Goal: Information Seeking & Learning: Get advice/opinions

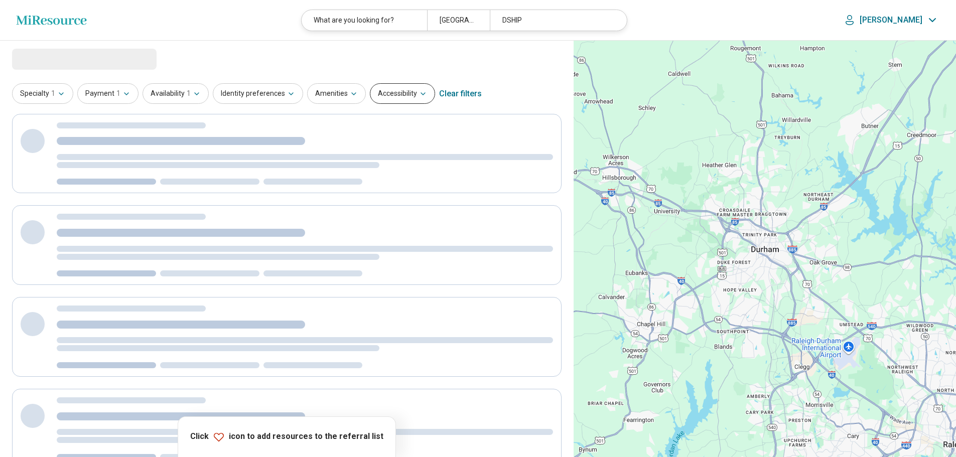
select select "***"
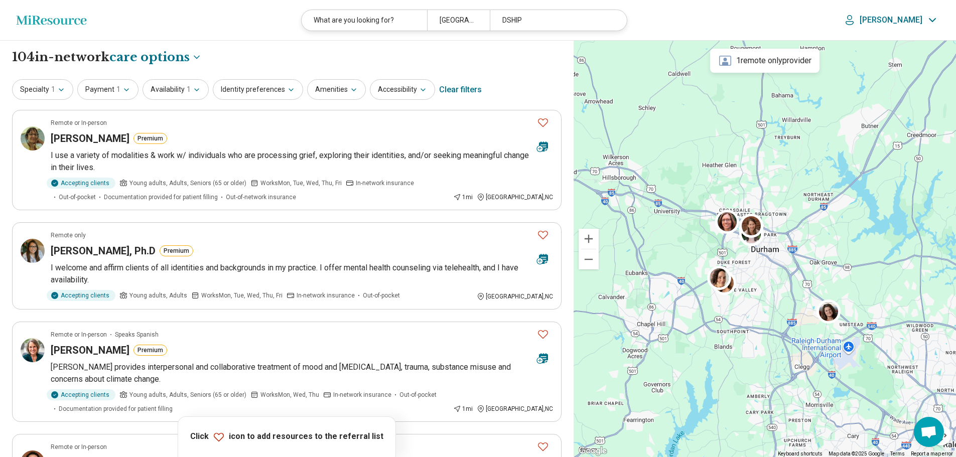
click at [445, 89] on div "Clear filters" at bounding box center [460, 90] width 43 height 24
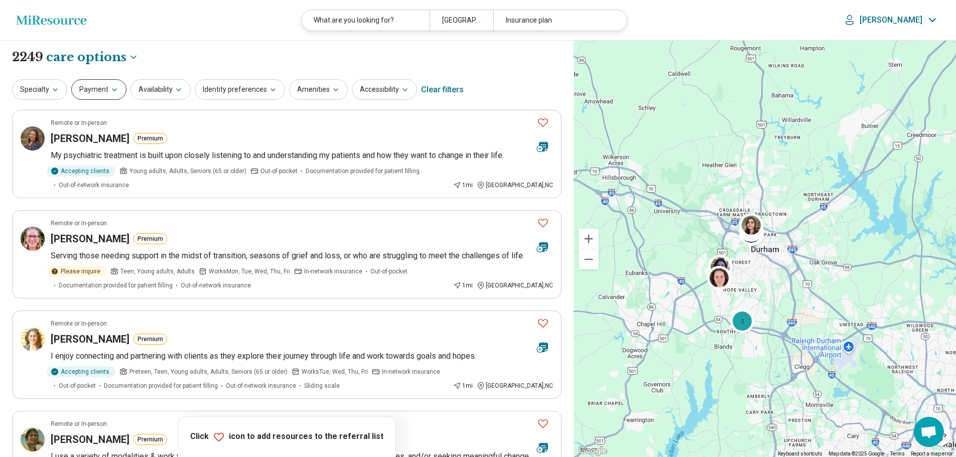
click at [113, 87] on icon "button" at bounding box center [114, 90] width 8 height 8
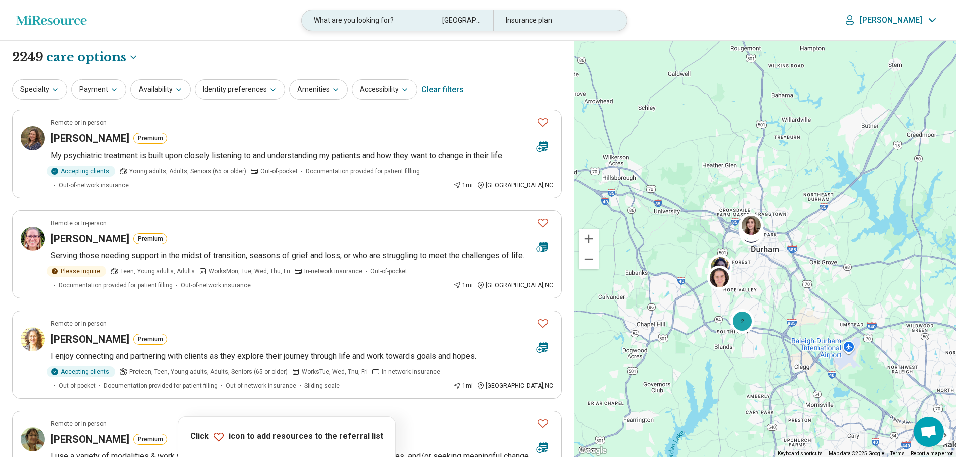
click at [530, 23] on div "Insurance plan" at bounding box center [556, 20] width 127 height 21
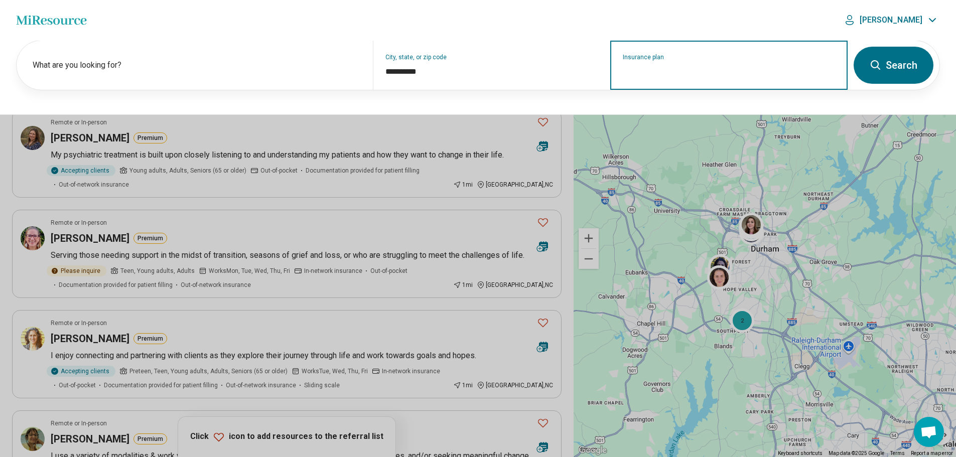
click at [636, 71] on input "Insurance plan" at bounding box center [729, 72] width 213 height 12
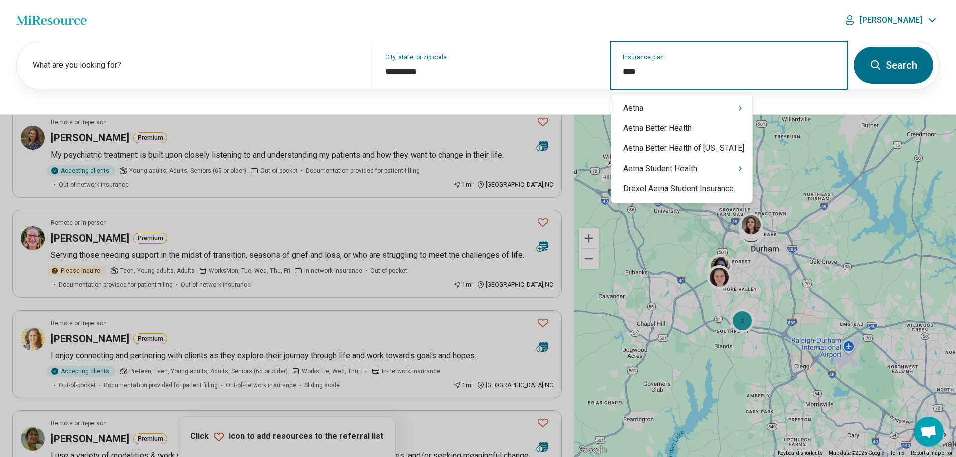
type input "*****"
click at [643, 106] on div "Aetna" at bounding box center [681, 108] width 141 height 20
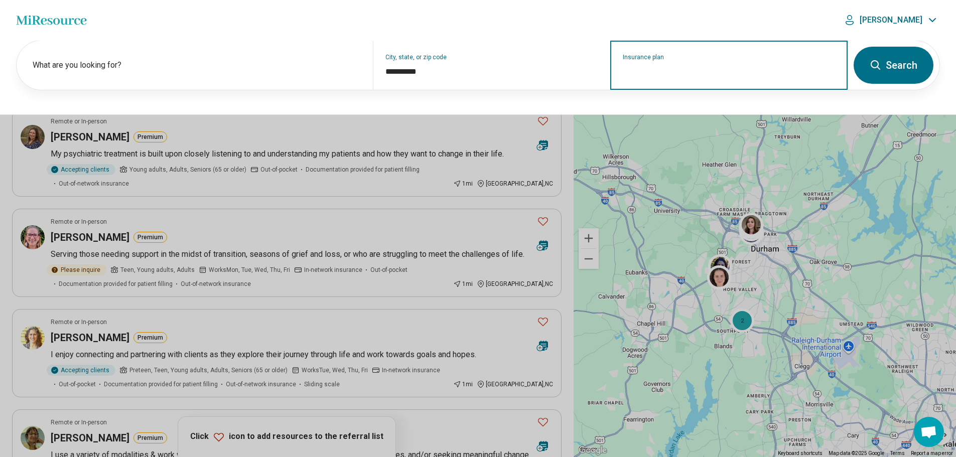
scroll to position [2, 0]
click at [655, 73] on input "Insurance plan" at bounding box center [729, 72] width 213 height 12
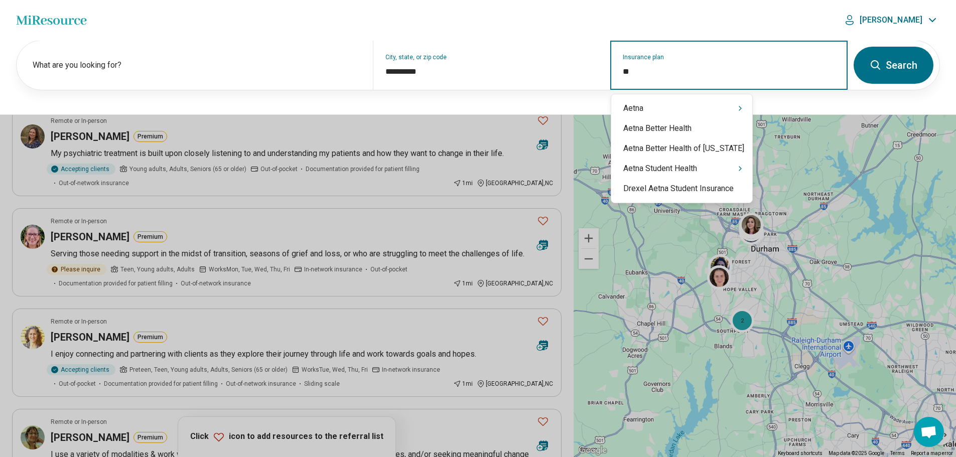
type input "***"
click at [698, 111] on div "Aetna" at bounding box center [681, 108] width 141 height 20
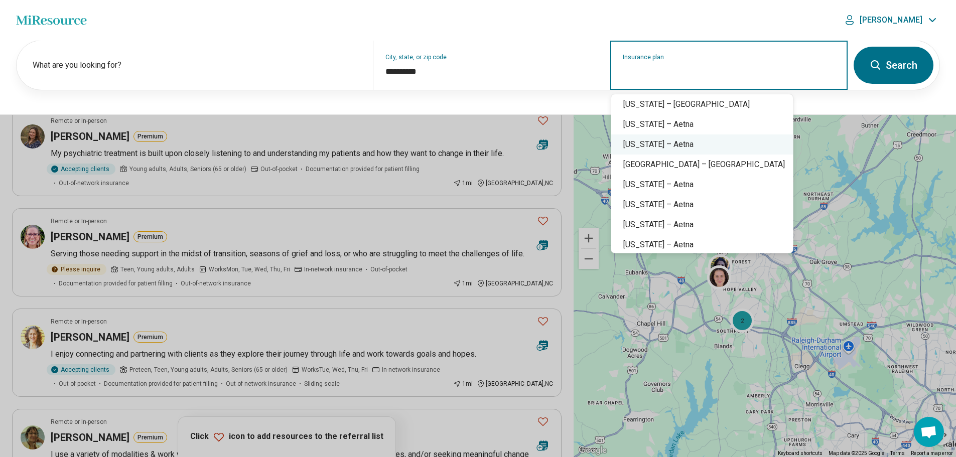
scroll to position [767, 0]
click at [689, 245] on div "[US_STATE] – Aetna" at bounding box center [702, 244] width 182 height 20
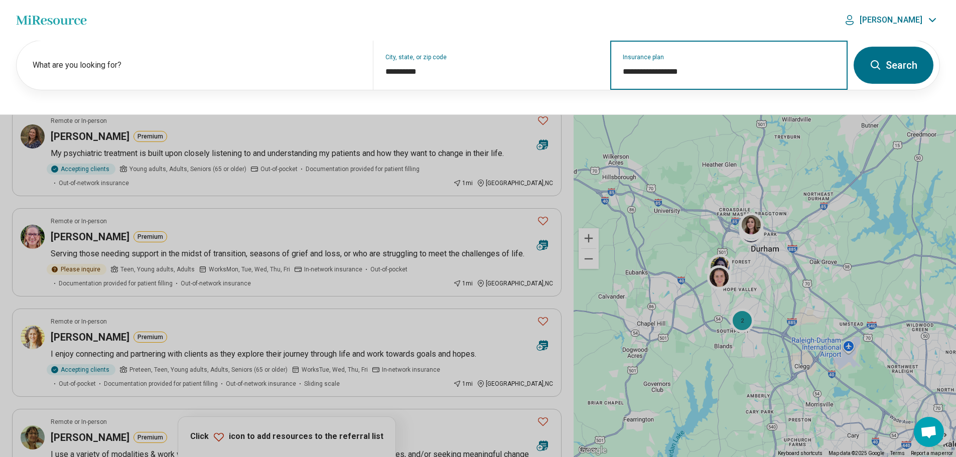
type input "**********"
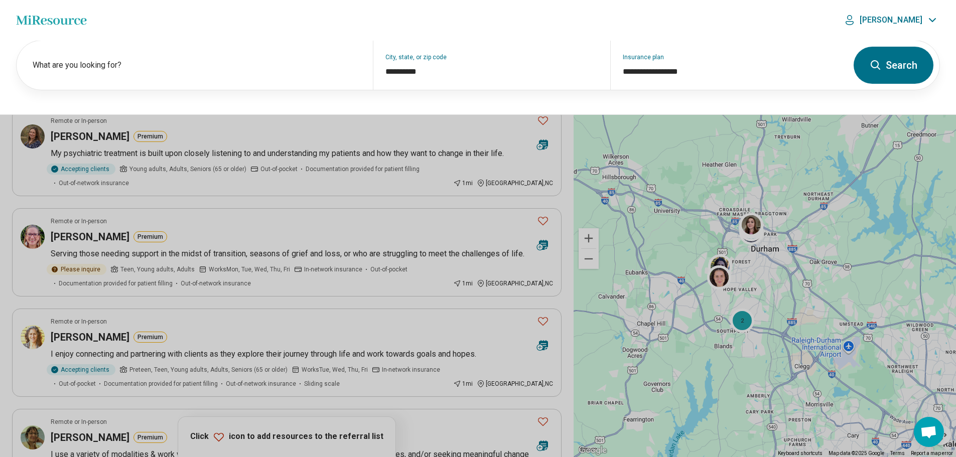
click at [889, 74] on button "Search" at bounding box center [893, 65] width 80 height 37
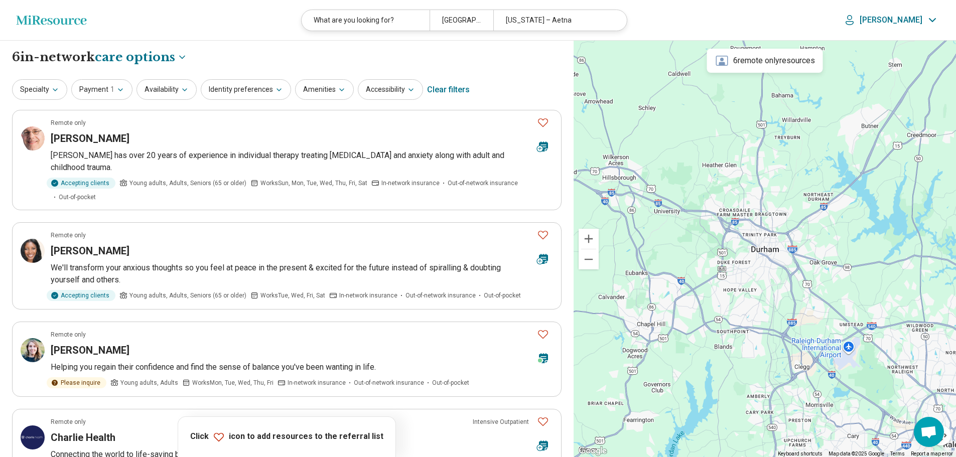
click at [596, 14] on div "[US_STATE] – Aetna" at bounding box center [556, 20] width 127 height 21
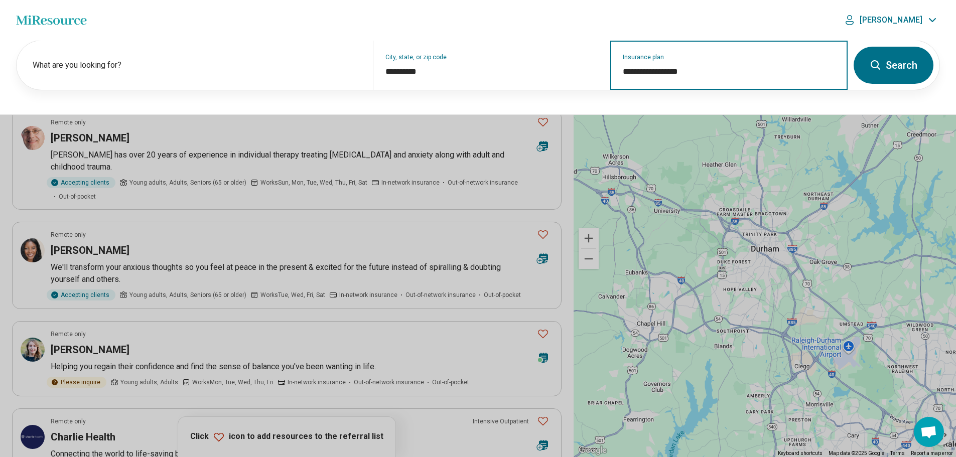
click at [711, 67] on input "**********" at bounding box center [729, 72] width 213 height 12
type input "*"
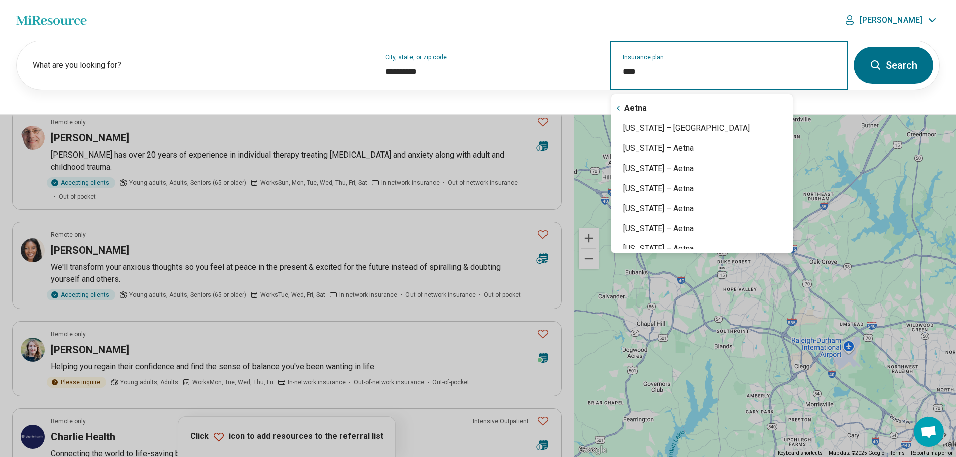
type input "*****"
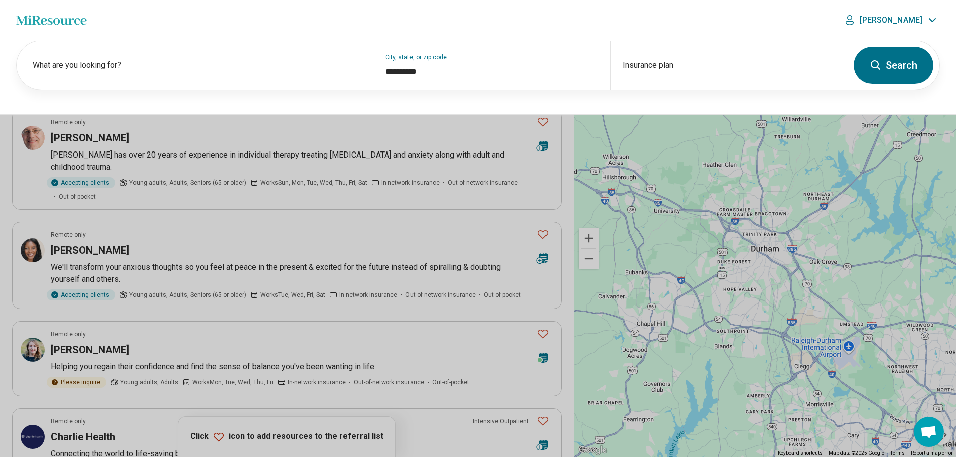
click at [740, 24] on header "Miresource logo What are you looking for? [GEOGRAPHIC_DATA], [GEOGRAPHIC_DATA] …" at bounding box center [478, 20] width 956 height 41
click at [592, 104] on div "**********" at bounding box center [478, 77] width 956 height 75
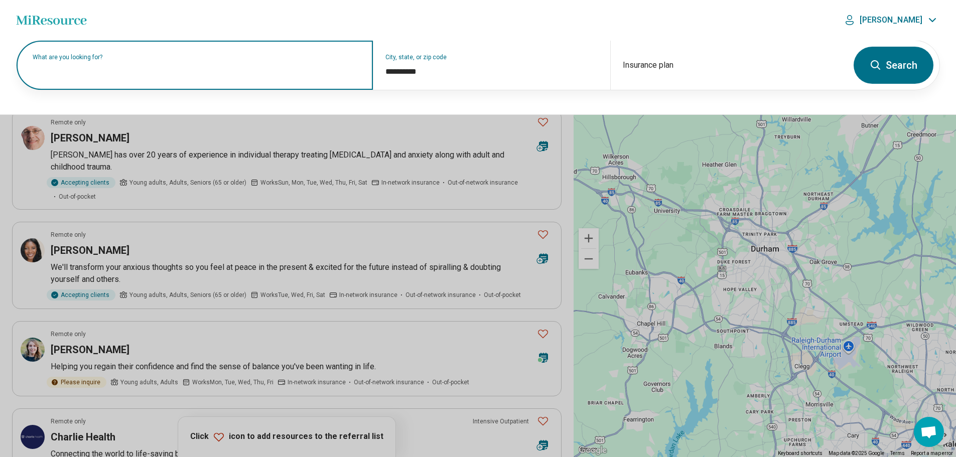
click at [255, 71] on input "text" at bounding box center [197, 70] width 328 height 12
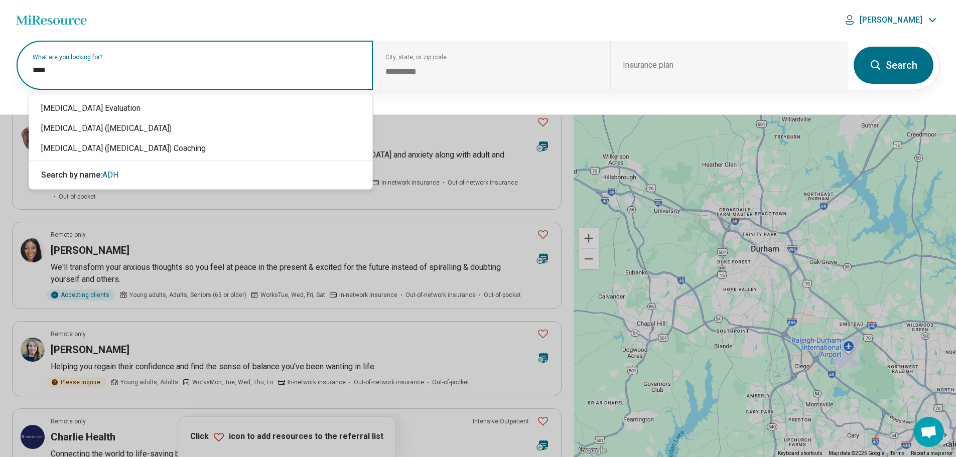
type input "****"
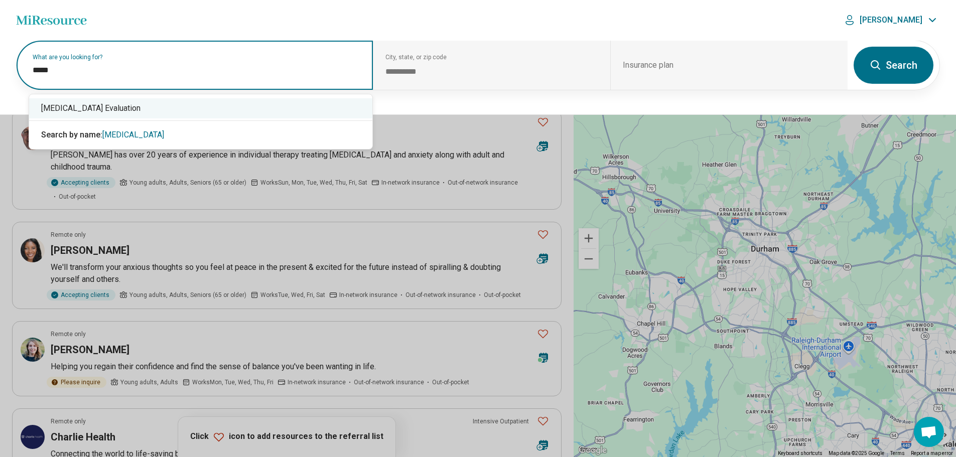
click at [121, 108] on div "[MEDICAL_DATA] Evaluation" at bounding box center [200, 108] width 343 height 20
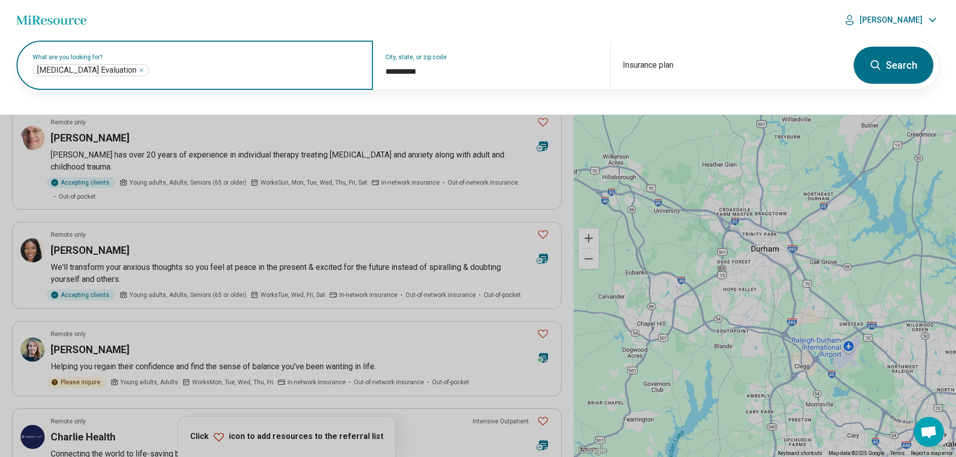
click button "Search" at bounding box center [893, 65] width 80 height 37
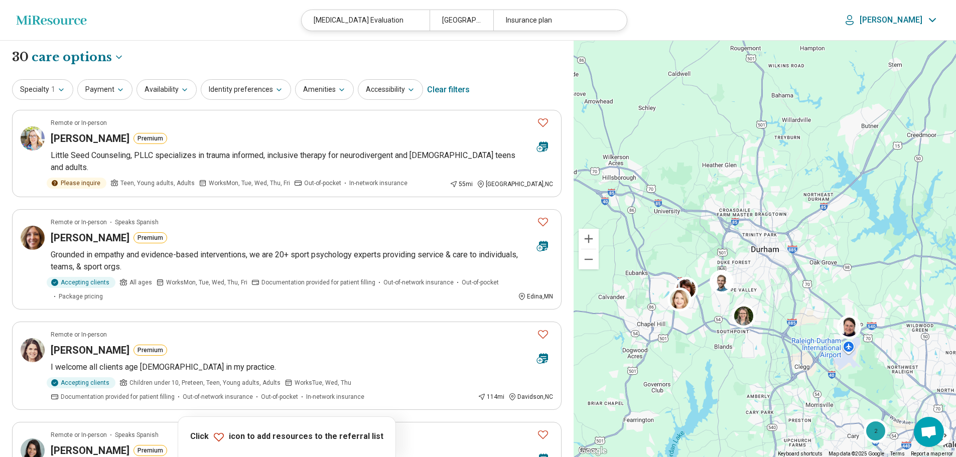
click at [447, 89] on div "Clear filters" at bounding box center [448, 90] width 43 height 24
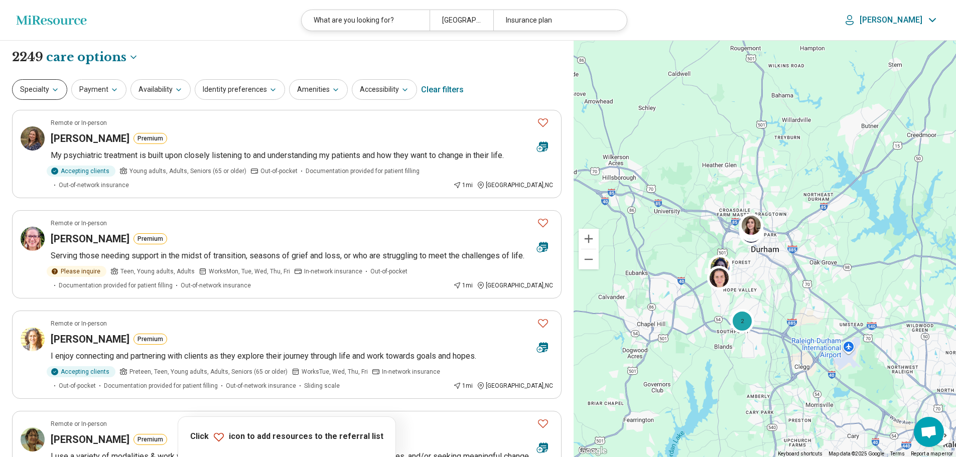
click at [54, 95] on button "Specialty" at bounding box center [39, 89] width 55 height 21
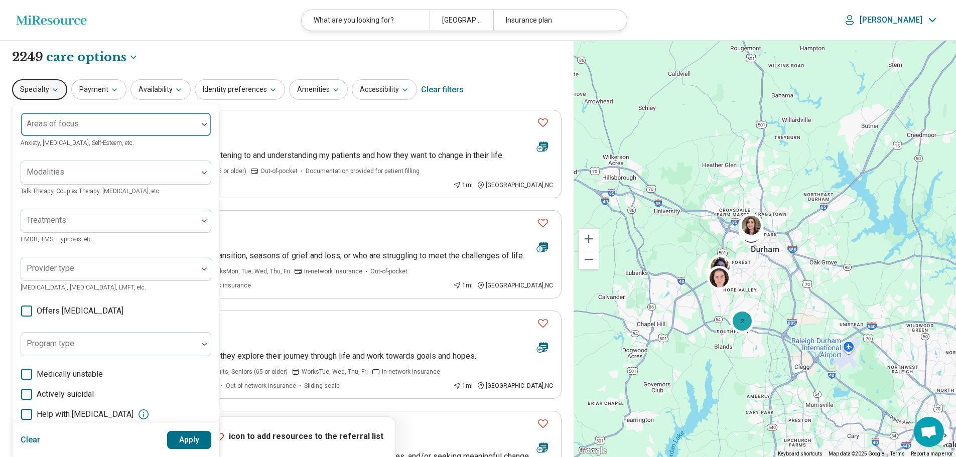
click at [186, 130] on div at bounding box center [109, 128] width 169 height 14
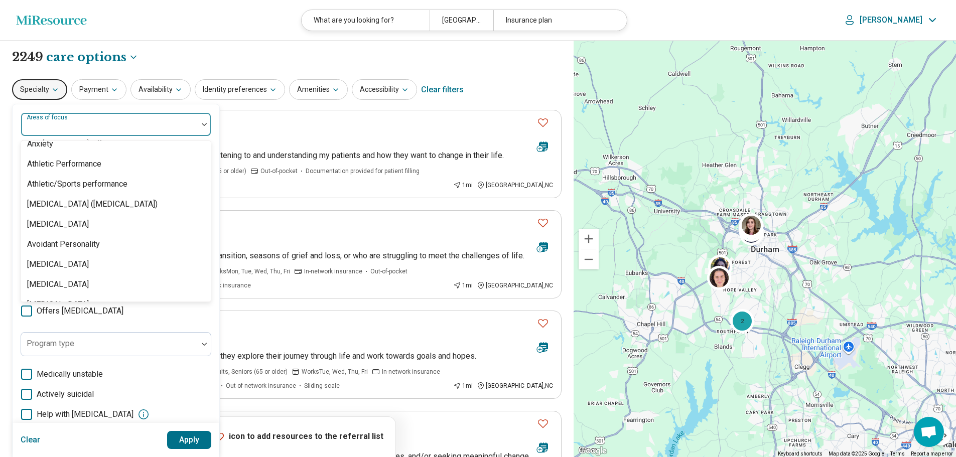
scroll to position [173, 0]
click at [126, 202] on div "[MEDICAL_DATA] ([MEDICAL_DATA])" at bounding box center [92, 201] width 130 height 12
click at [467, 78] on div "Specialty option [MEDICAL_DATA] ([MEDICAL_DATA]), selected. 99 results availabl…" at bounding box center [286, 90] width 549 height 24
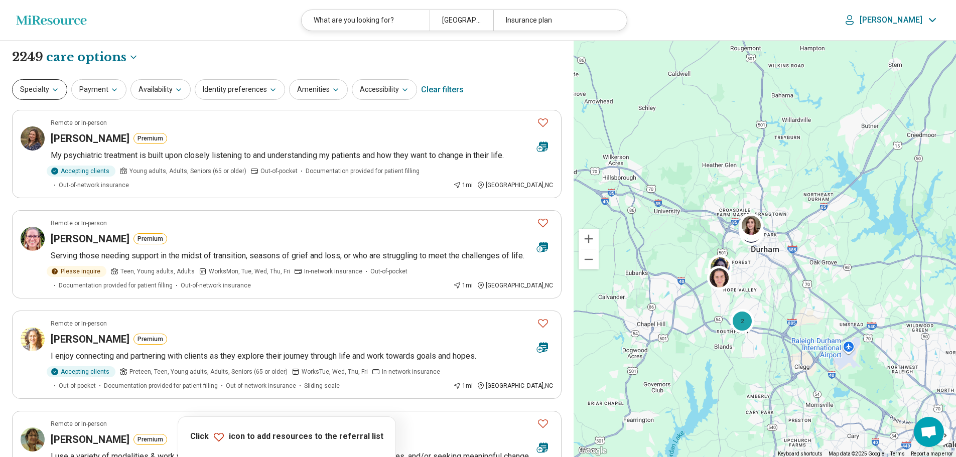
click at [53, 87] on icon "button" at bounding box center [55, 90] width 8 height 8
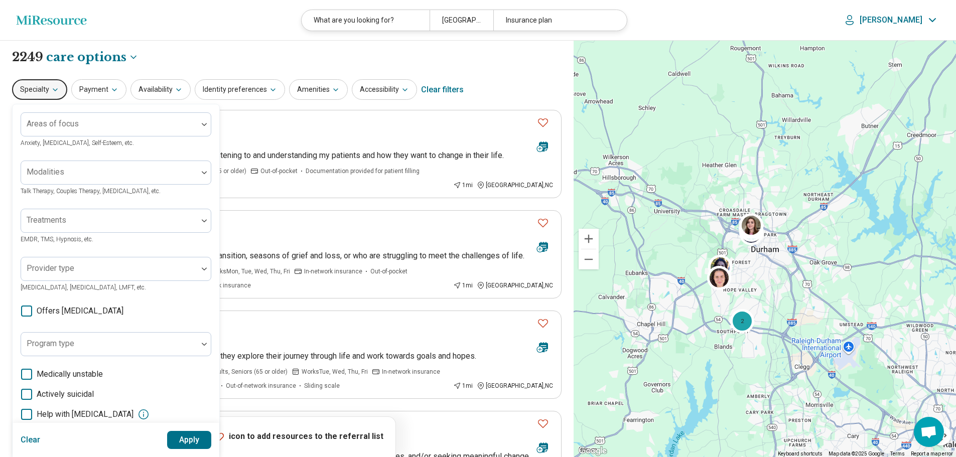
click at [272, 64] on div "**********" at bounding box center [286, 57] width 549 height 17
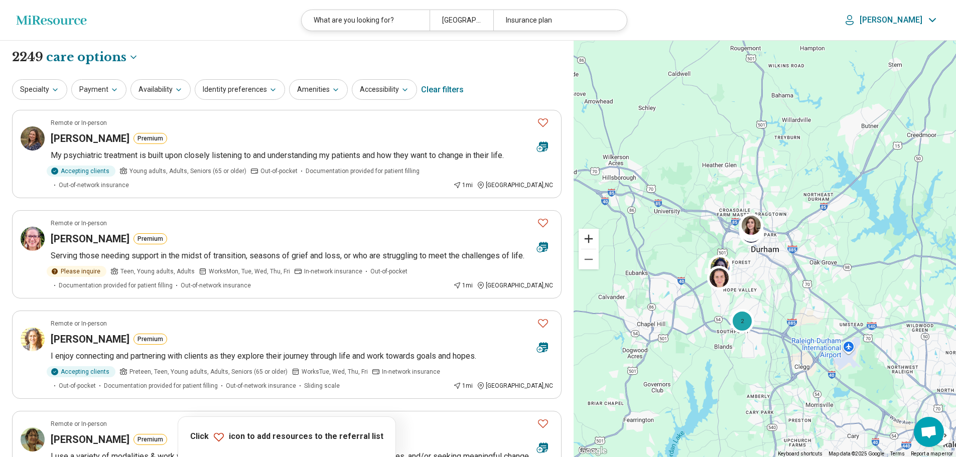
click at [588, 239] on button "Zoom in" at bounding box center [588, 239] width 20 height 20
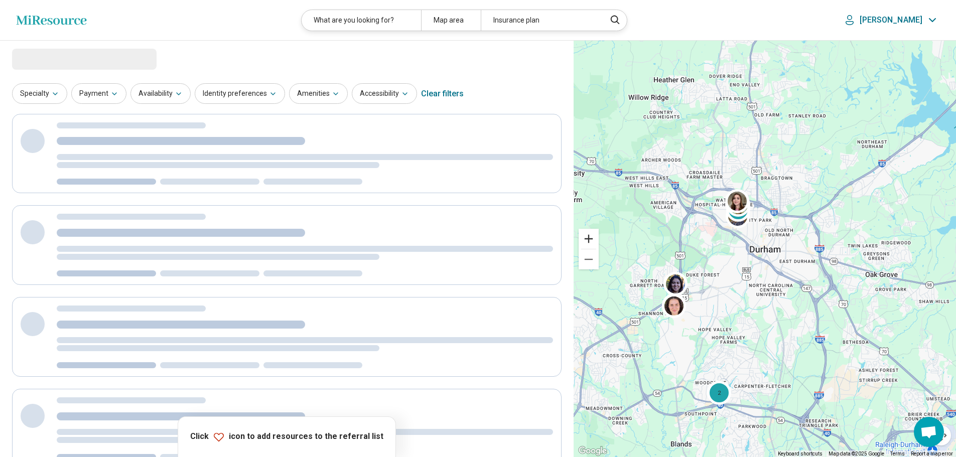
click at [588, 238] on button "Zoom in" at bounding box center [588, 239] width 20 height 20
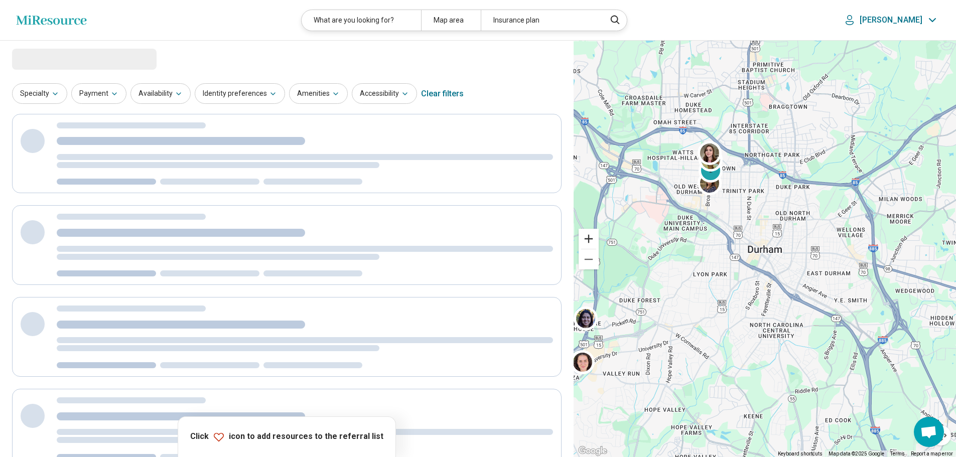
click at [588, 238] on button "Zoom in" at bounding box center [588, 239] width 20 height 20
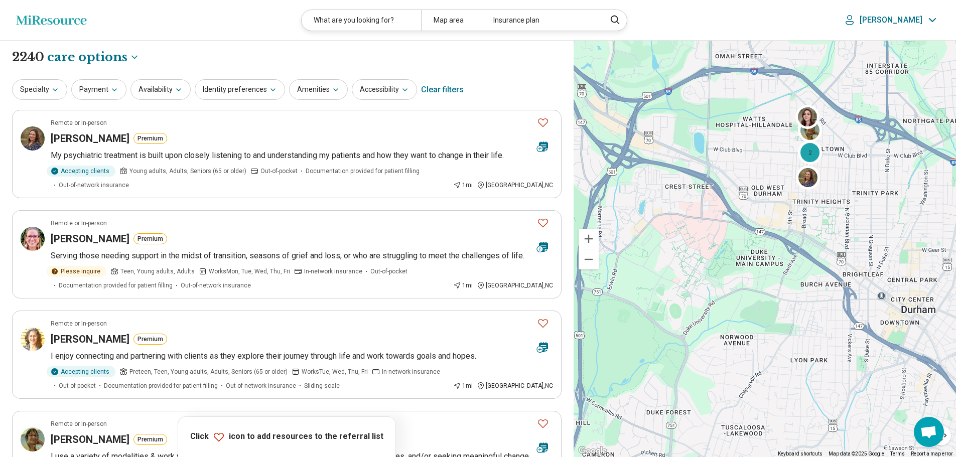
drag, startPoint x: 668, startPoint y: 192, endPoint x: 820, endPoint y: 252, distance: 163.9
click at [820, 252] on div "2 2" at bounding box center [764, 249] width 382 height 417
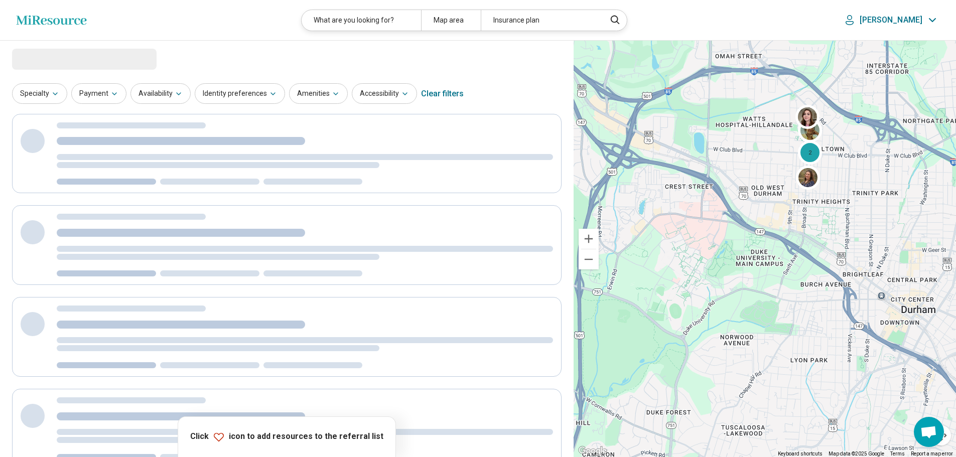
select select "***"
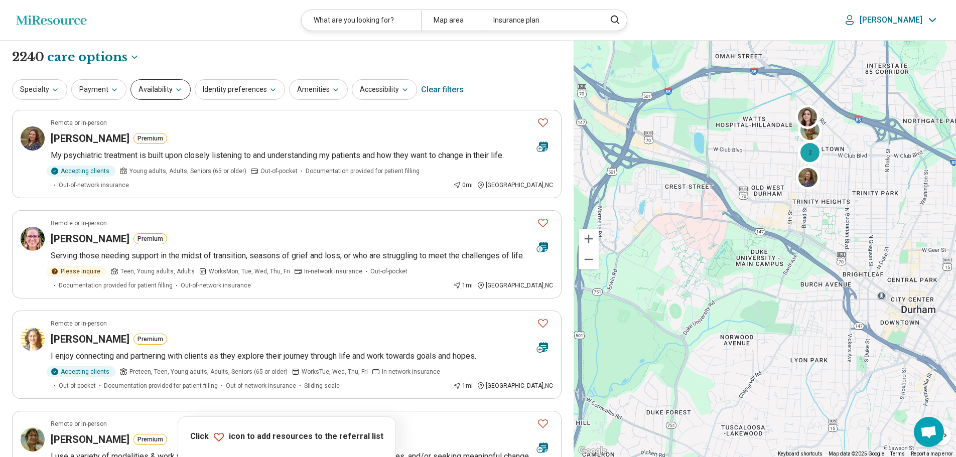
click at [157, 89] on button "Availability" at bounding box center [160, 89] width 60 height 21
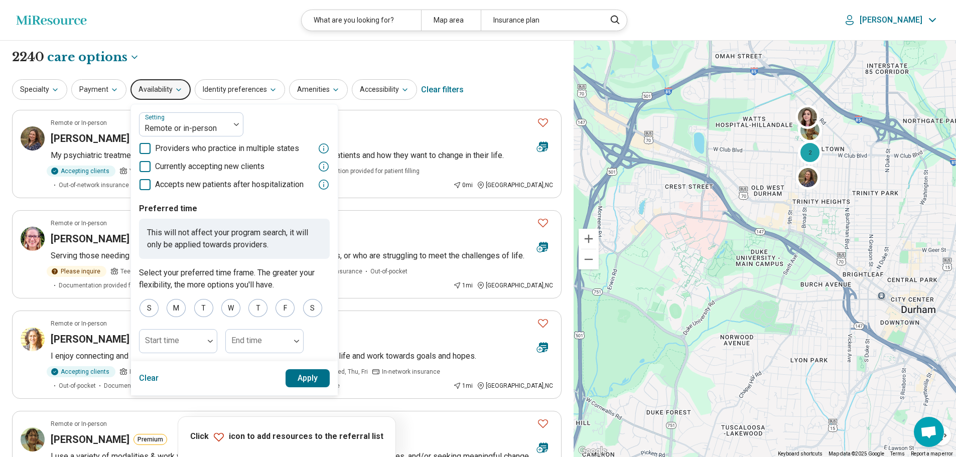
click at [197, 60] on div "**********" at bounding box center [286, 57] width 549 height 17
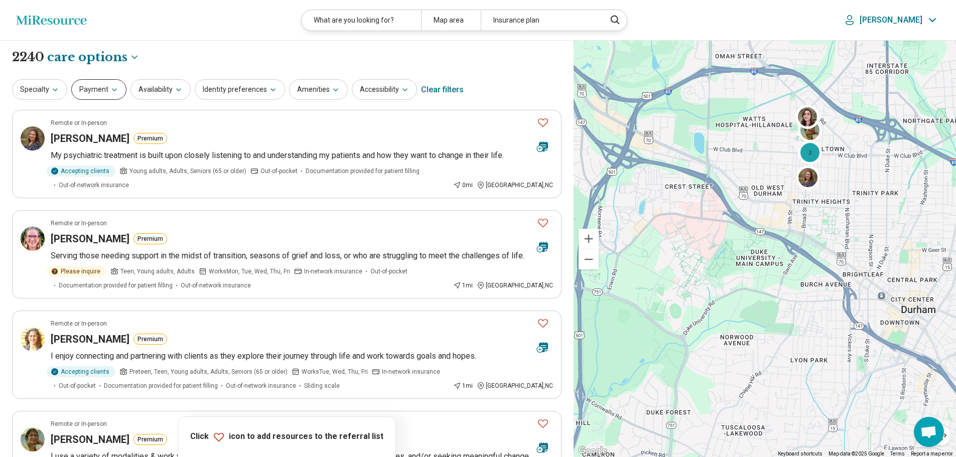
click at [110, 91] on icon "button" at bounding box center [114, 90] width 8 height 8
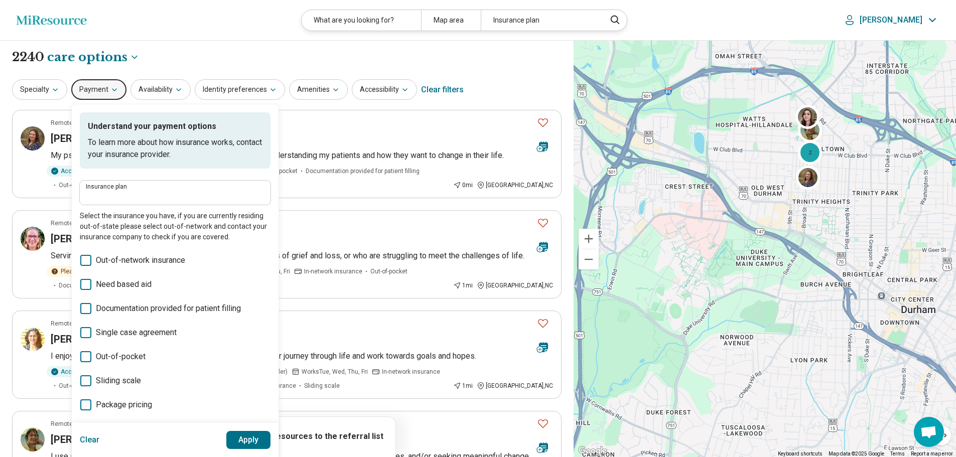
click at [177, 55] on div "**********" at bounding box center [286, 57] width 549 height 17
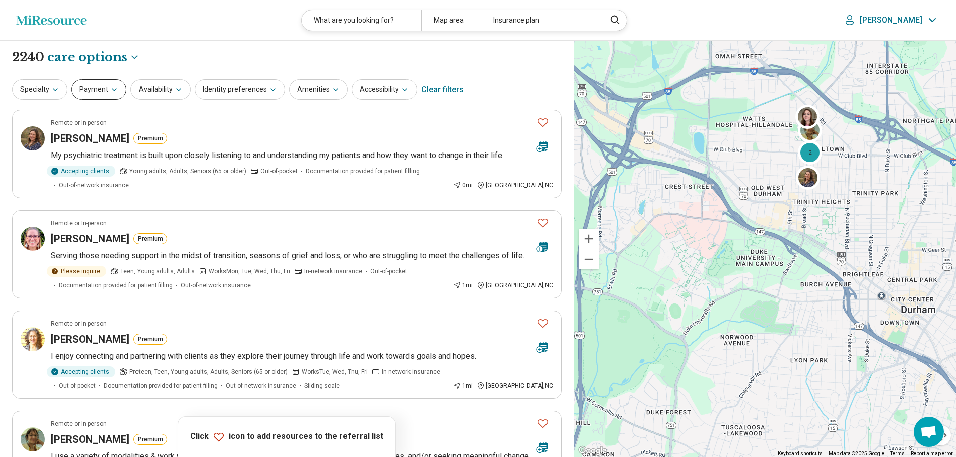
click at [102, 92] on button "Payment" at bounding box center [98, 89] width 55 height 21
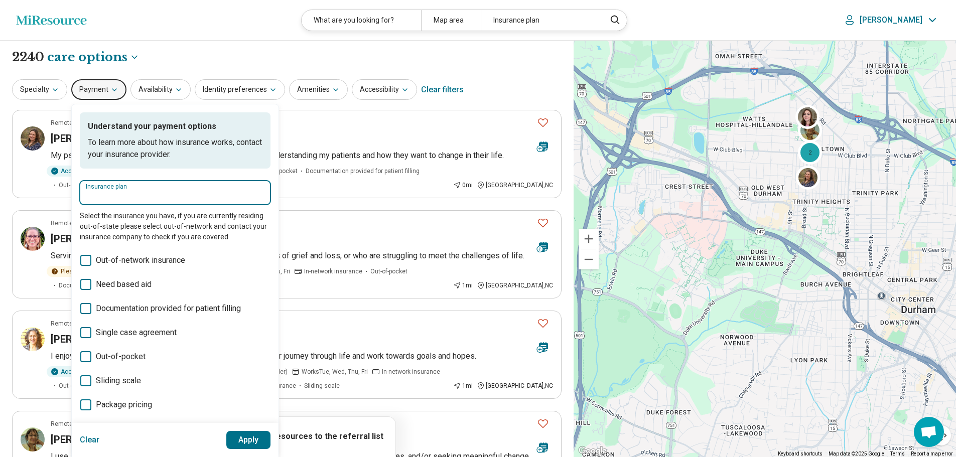
click at [111, 194] on input "Insurance plan" at bounding box center [175, 196] width 179 height 12
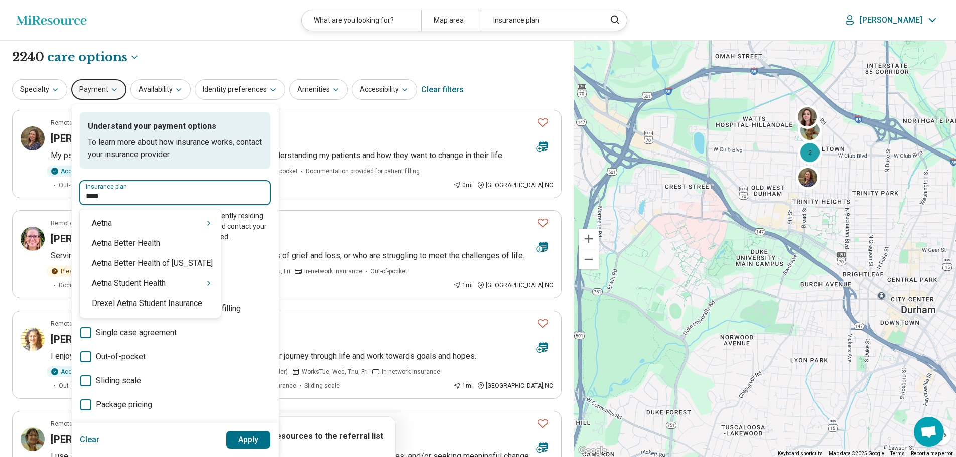
type input "*****"
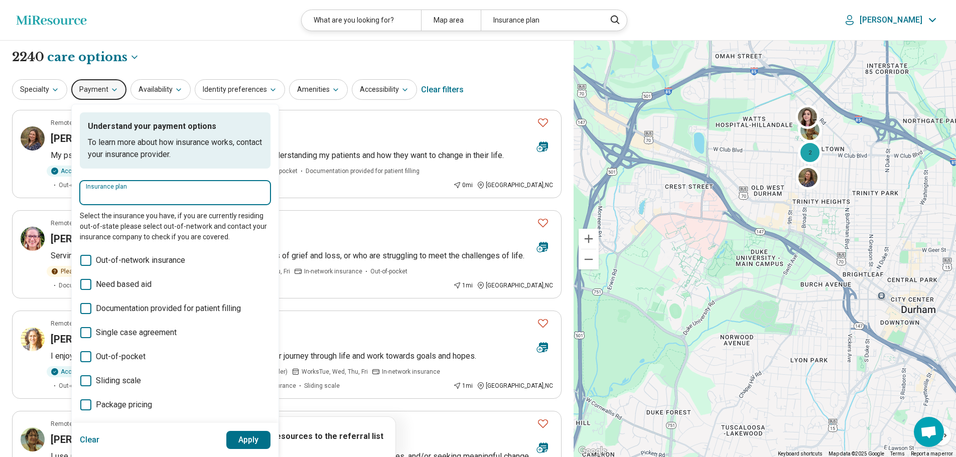
click at [132, 199] on input "Insurance plan" at bounding box center [175, 196] width 179 height 12
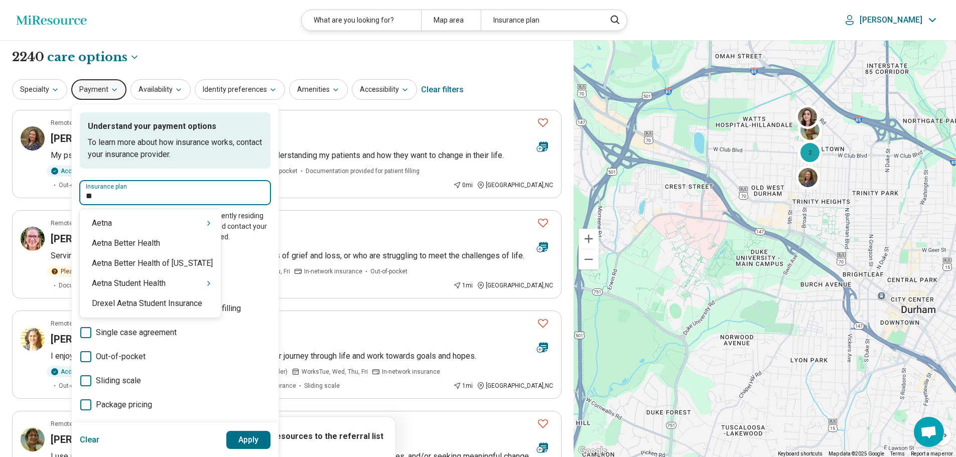
type input "***"
click at [134, 228] on div "Aetna" at bounding box center [150, 223] width 141 height 20
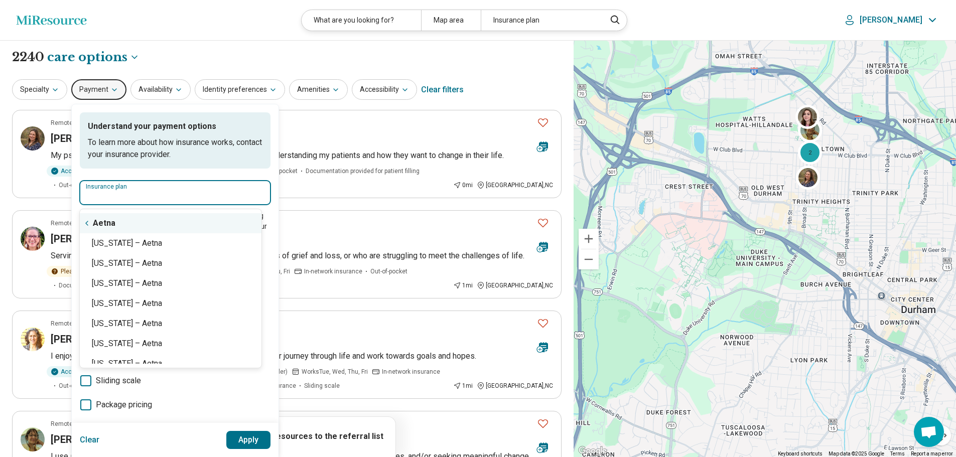
click at [108, 221] on div "Aetna" at bounding box center [171, 223] width 182 height 20
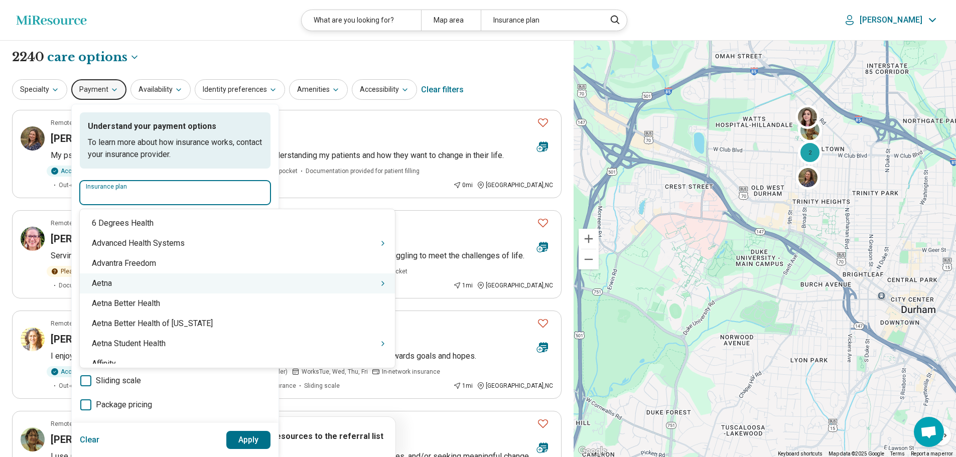
click at [116, 283] on div "Aetna" at bounding box center [237, 283] width 315 height 20
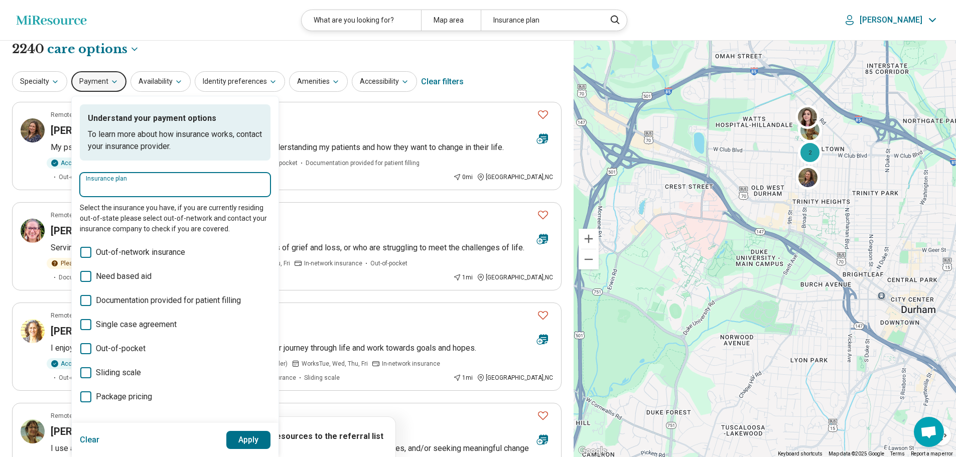
scroll to position [1, 0]
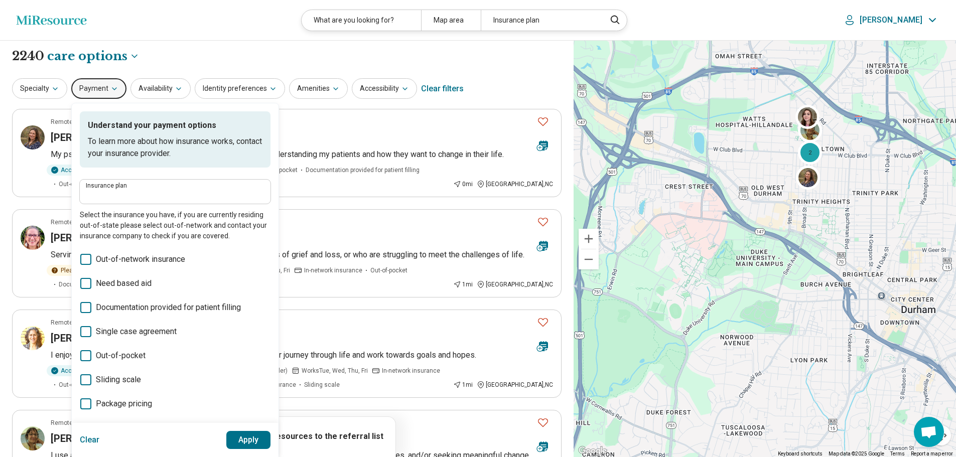
click at [129, 186] on label "Insurance plan" at bounding box center [175, 186] width 179 height 6
click at [129, 189] on input "Insurance plan" at bounding box center [175, 195] width 179 height 12
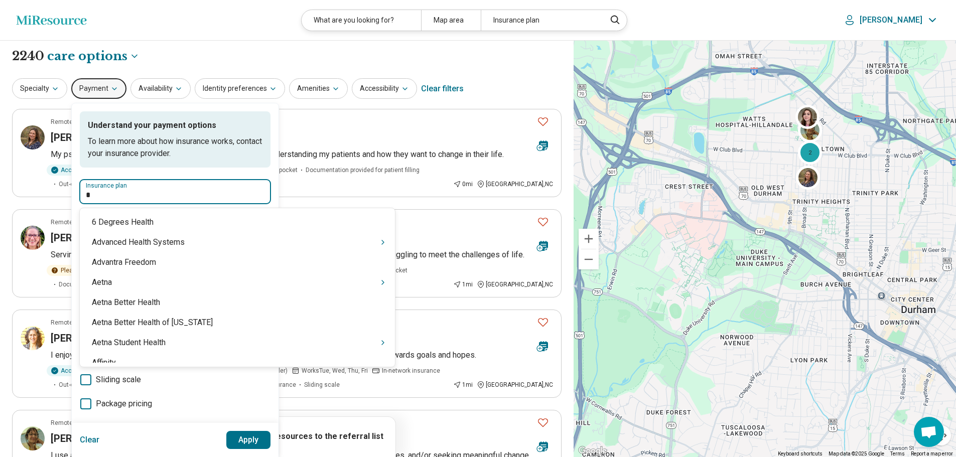
type input "**"
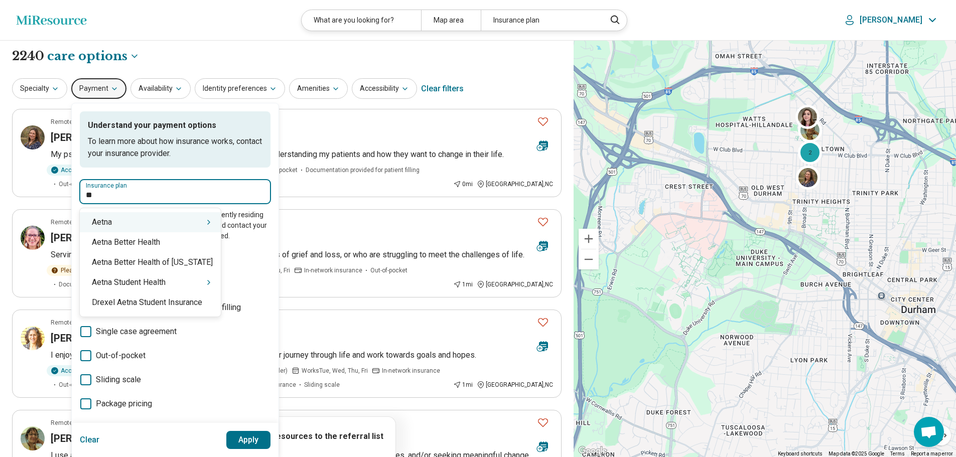
click at [133, 221] on div "Aetna" at bounding box center [150, 222] width 141 height 20
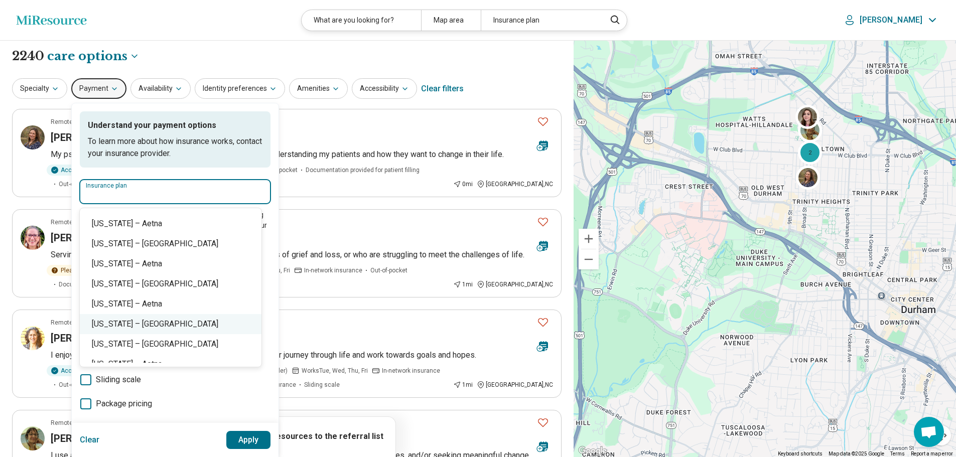
scroll to position [492, 0]
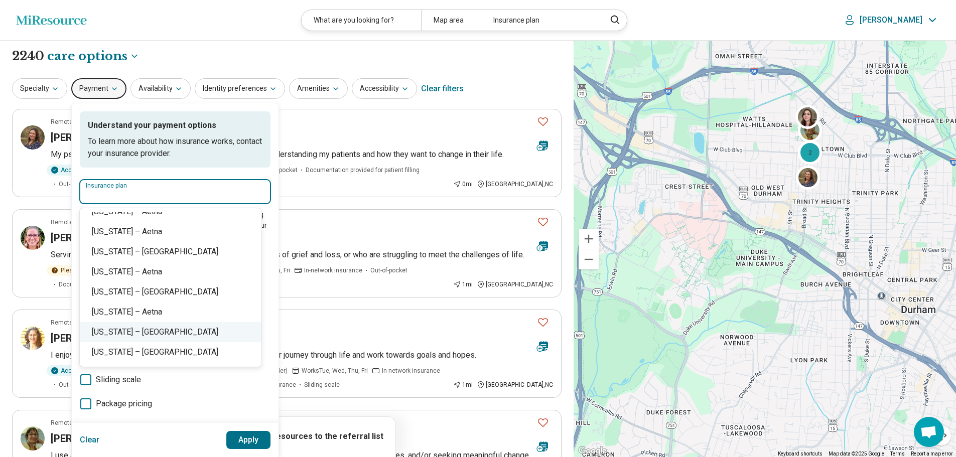
click at [141, 336] on div "[US_STATE] – [GEOGRAPHIC_DATA]" at bounding box center [171, 332] width 182 height 20
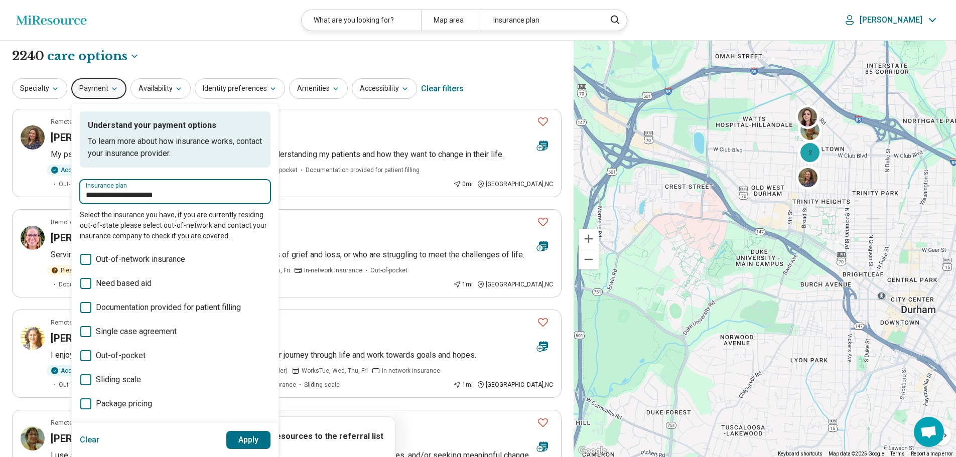
type input "**********"
click at [251, 439] on button "Apply" at bounding box center [248, 440] width 45 height 18
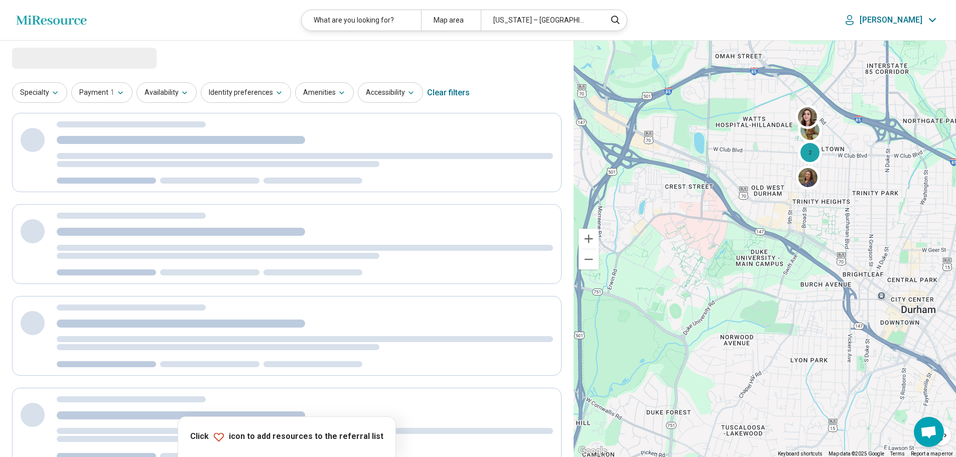
scroll to position [0, 0]
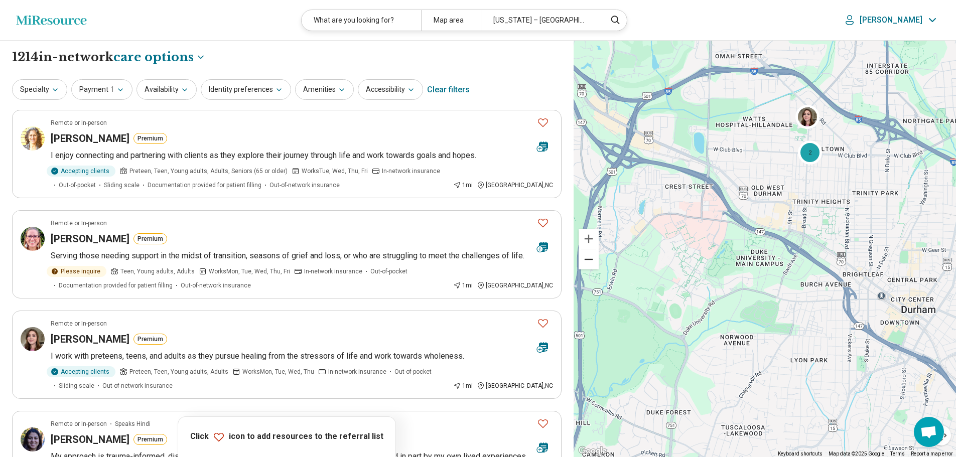
click at [590, 260] on button "Zoom out" at bounding box center [588, 259] width 20 height 20
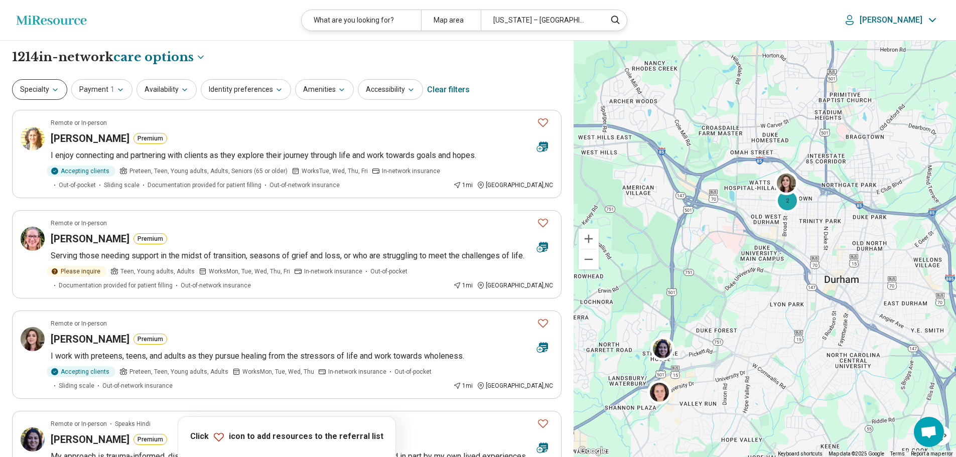
click at [41, 90] on button "Specialty" at bounding box center [39, 89] width 55 height 21
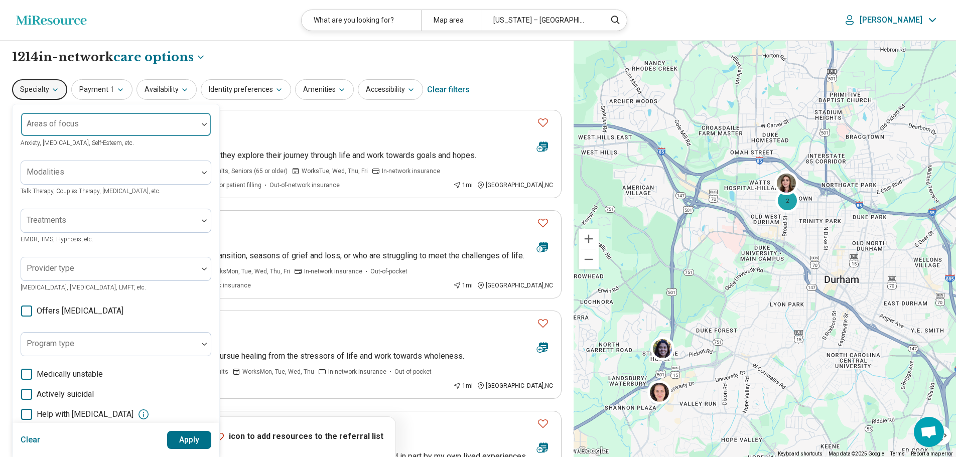
click at [50, 117] on div "Areas of focus" at bounding box center [116, 124] width 191 height 24
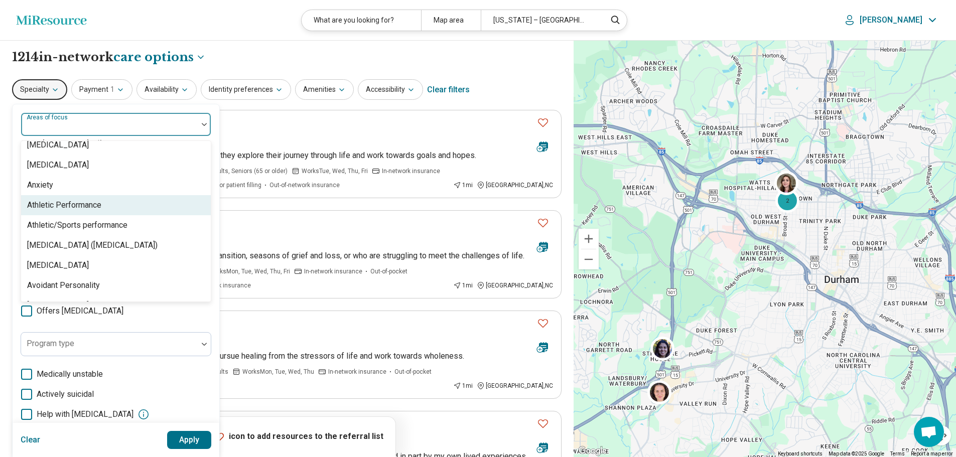
scroll to position [129, 0]
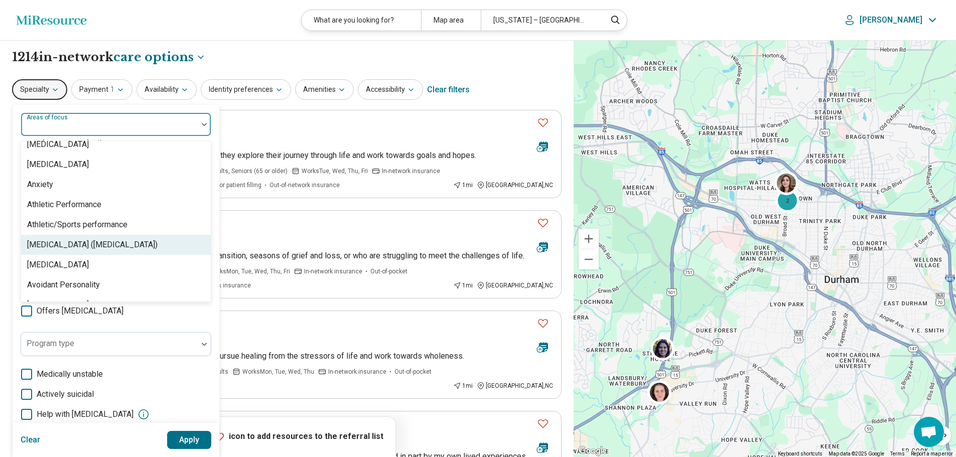
click at [46, 248] on div "[MEDICAL_DATA] ([MEDICAL_DATA])" at bounding box center [92, 245] width 130 height 12
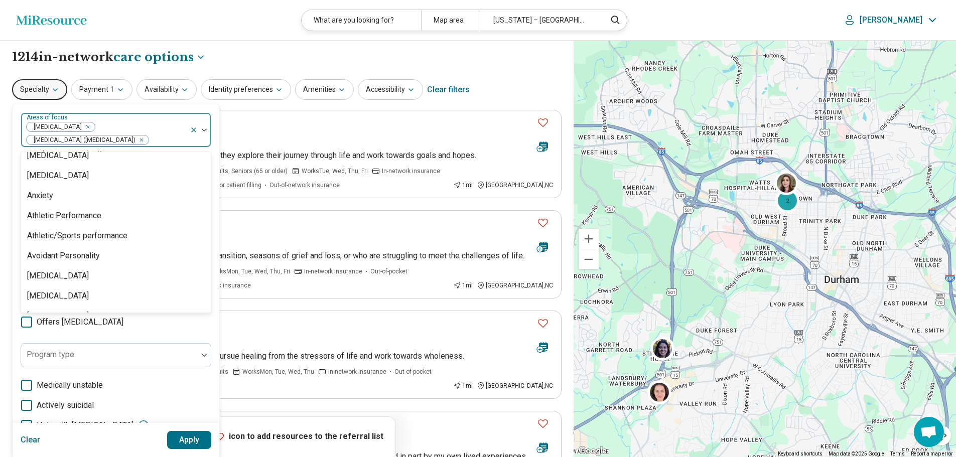
click at [82, 125] on icon "Remove [object Object]" at bounding box center [85, 126] width 7 height 7
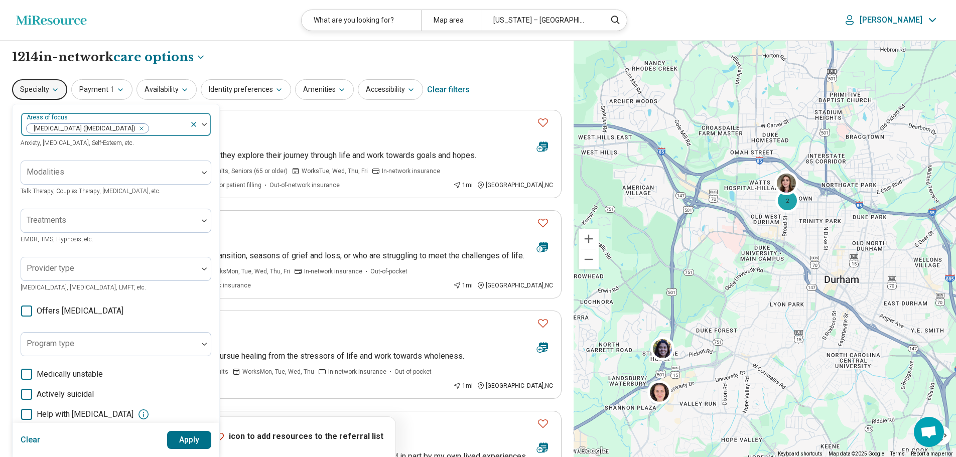
click at [202, 327] on div "Areas of focus [MEDICAL_DATA] ([MEDICAL_DATA]) Anxiety, [MEDICAL_DATA], Self-Es…" at bounding box center [116, 308] width 191 height 392
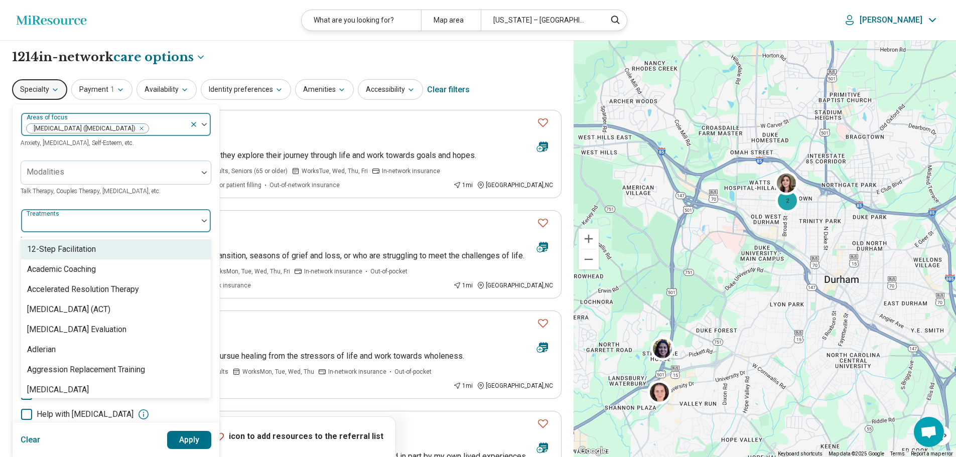
click at [179, 225] on div at bounding box center [109, 225] width 169 height 14
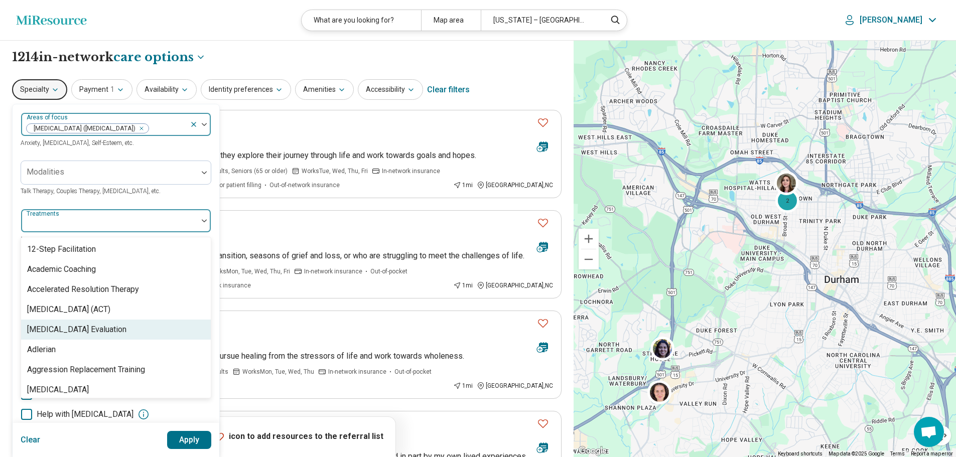
click at [78, 334] on div "[MEDICAL_DATA] Evaluation" at bounding box center [76, 330] width 99 height 12
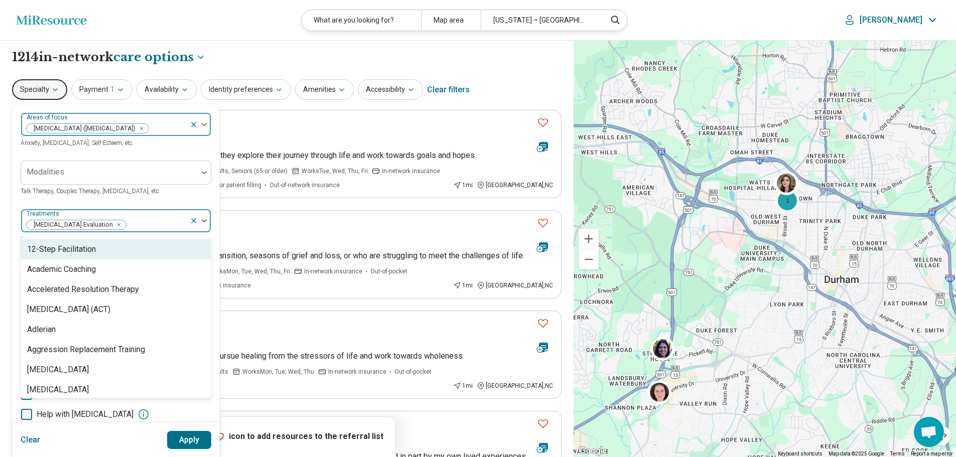
click at [142, 125] on icon "Remove [object Object]" at bounding box center [138, 128] width 7 height 7
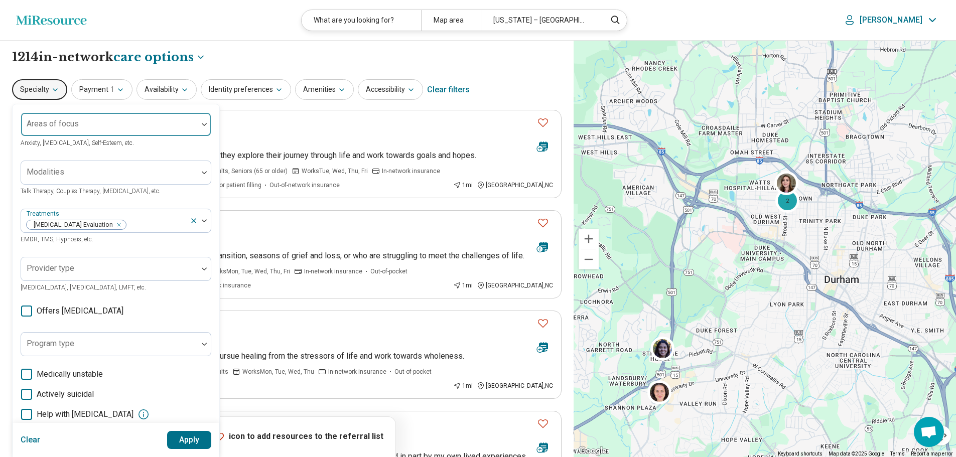
click at [187, 441] on button "Apply" at bounding box center [189, 440] width 45 height 18
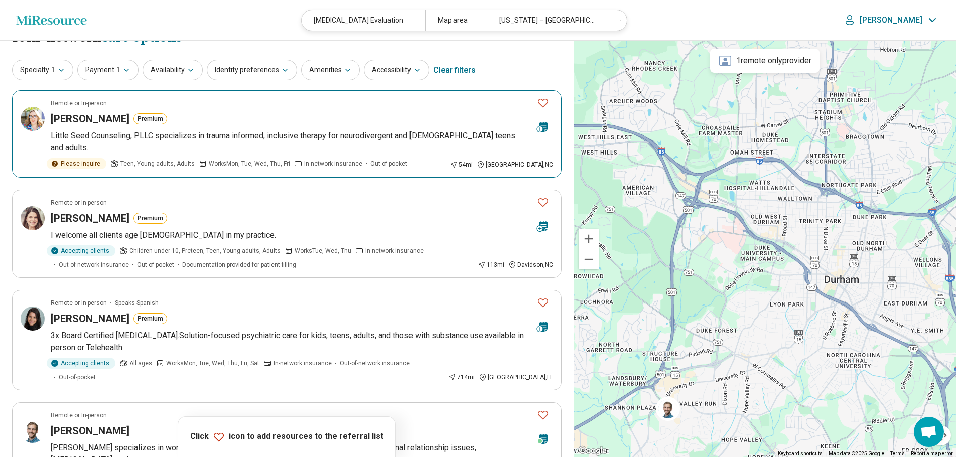
scroll to position [36, 0]
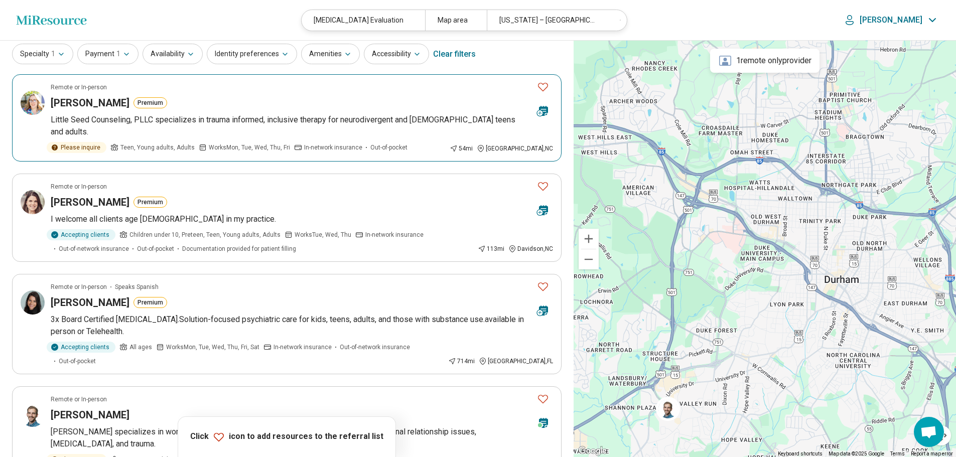
click at [544, 86] on icon "Favorite" at bounding box center [543, 87] width 12 height 12
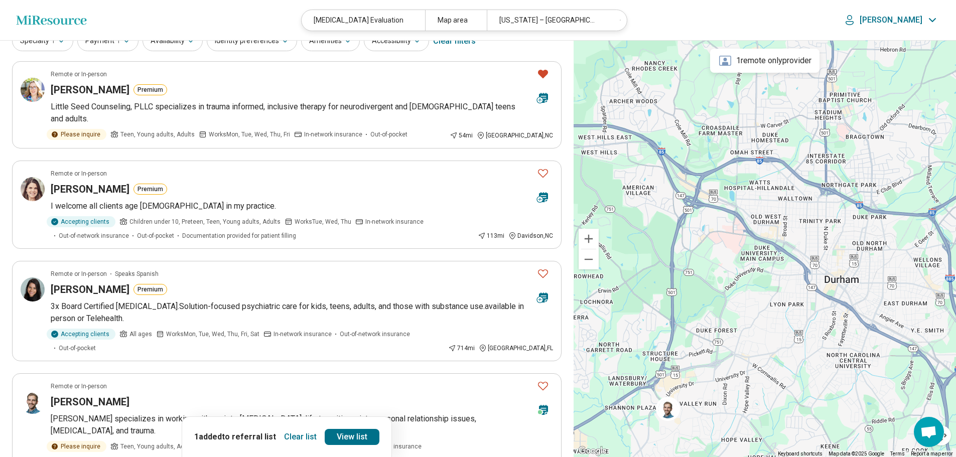
scroll to position [0, 0]
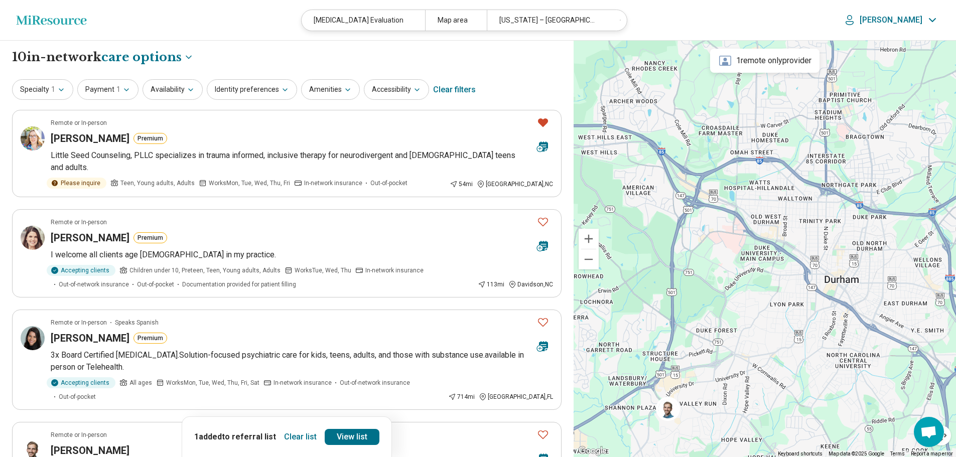
click at [295, 438] on button "Clear list" at bounding box center [300, 437] width 41 height 16
click at [48, 16] on icon "Miresource logo" at bounding box center [51, 20] width 71 height 10
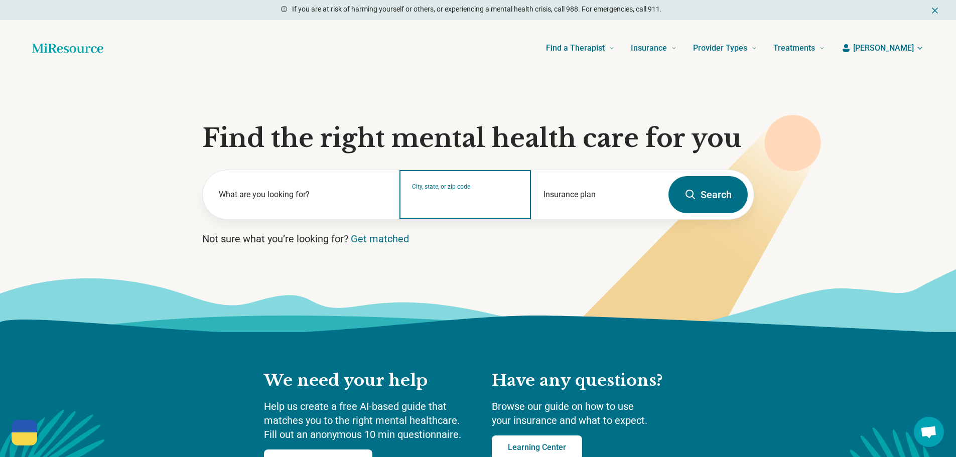
click at [467, 208] on div "City, state, or zip code" at bounding box center [464, 194] width 131 height 49
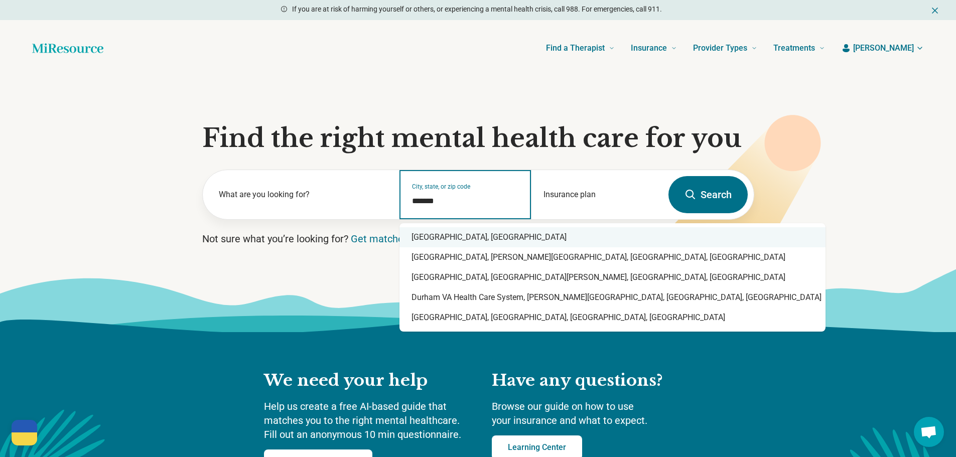
click at [443, 242] on div "[GEOGRAPHIC_DATA], [GEOGRAPHIC_DATA]" at bounding box center [612, 237] width 426 height 20
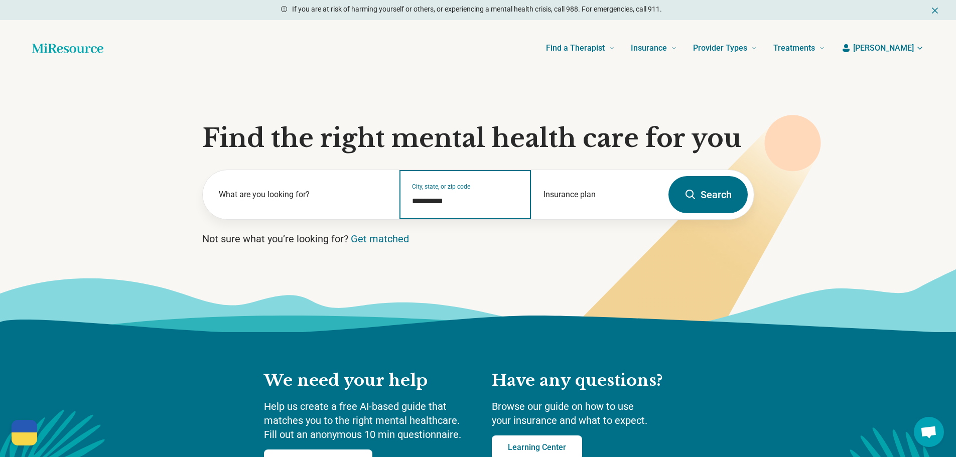
type input "**********"
click at [722, 200] on button "Search" at bounding box center [707, 194] width 79 height 37
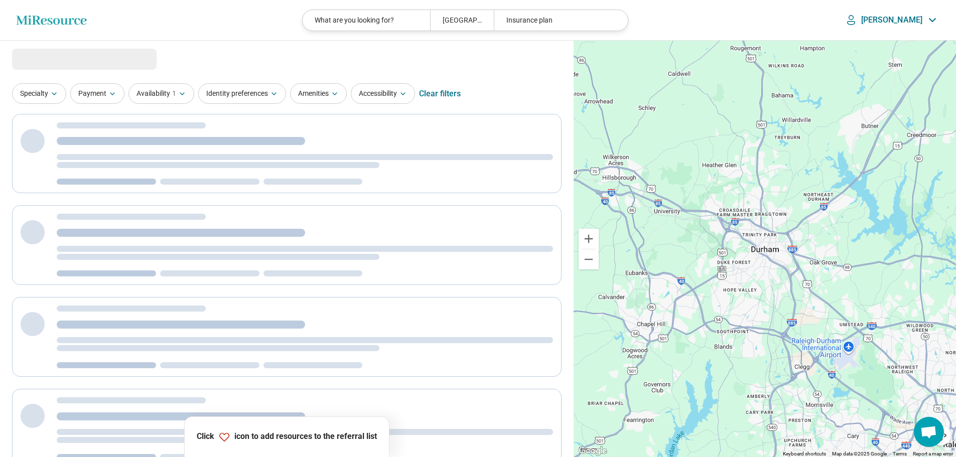
select select "***"
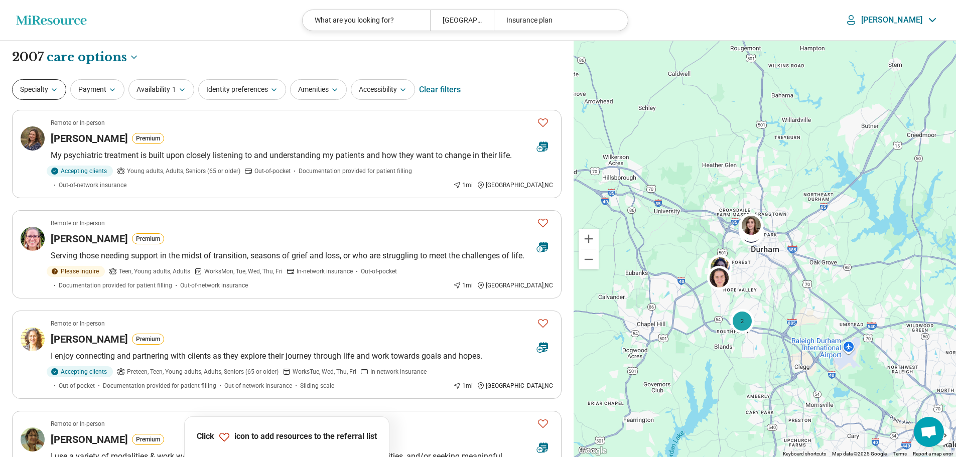
click at [48, 93] on button "Specialty" at bounding box center [39, 89] width 54 height 21
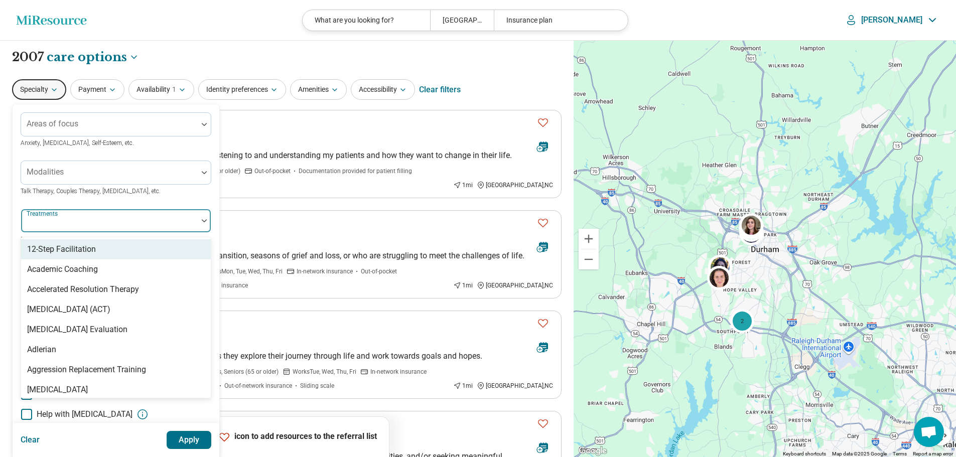
click at [125, 229] on div at bounding box center [109, 225] width 169 height 14
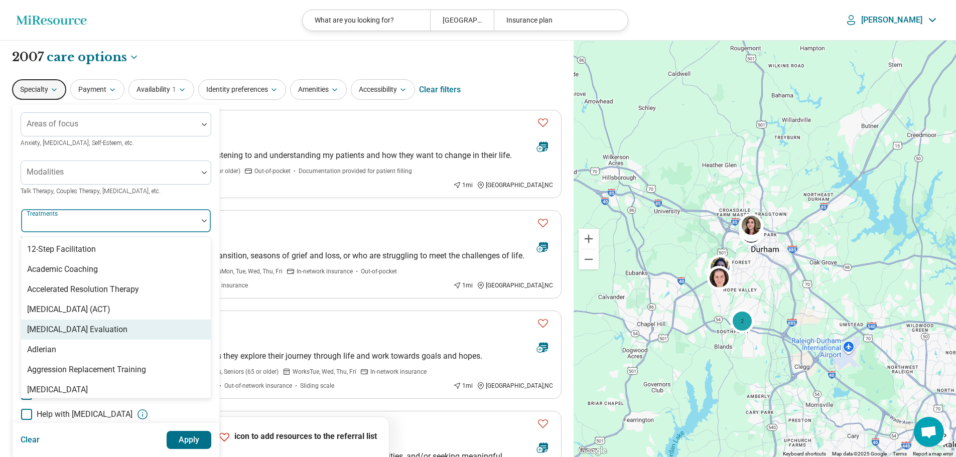
click at [78, 329] on div "[MEDICAL_DATA] Evaluation" at bounding box center [77, 330] width 100 height 12
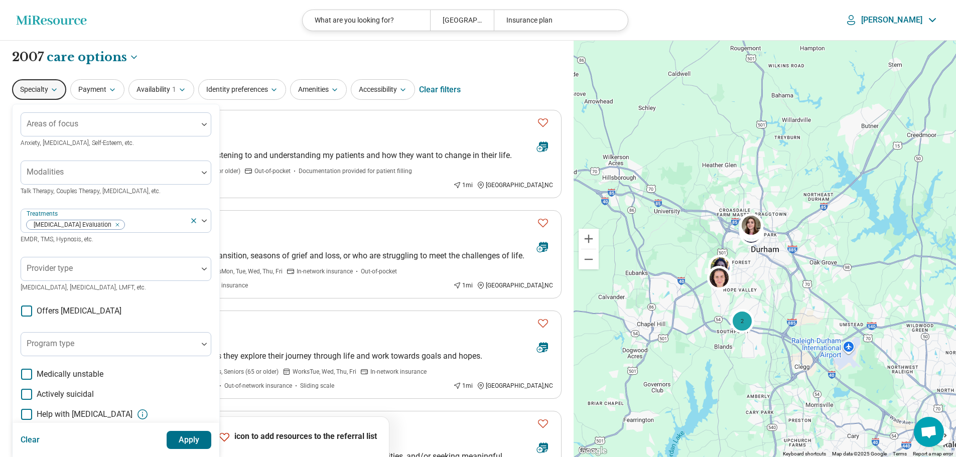
click at [174, 439] on button "Apply" at bounding box center [189, 440] width 45 height 18
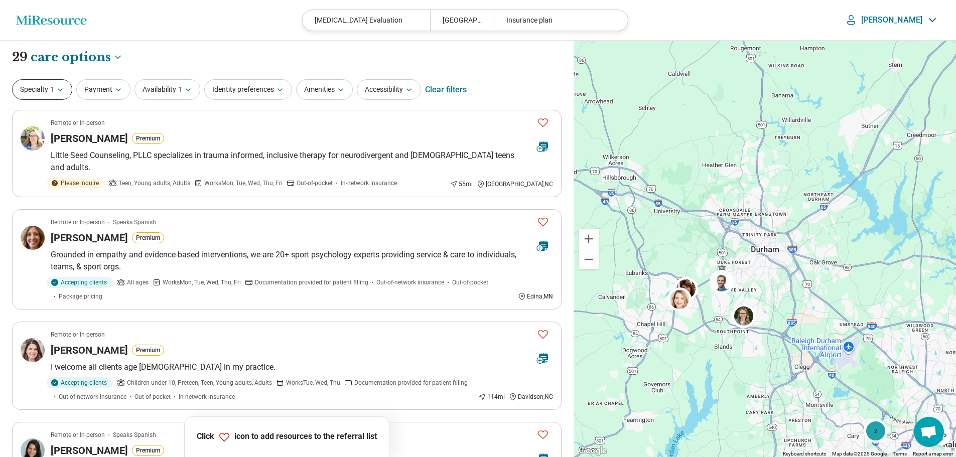
click at [62, 96] on button "Specialty 1" at bounding box center [42, 89] width 60 height 21
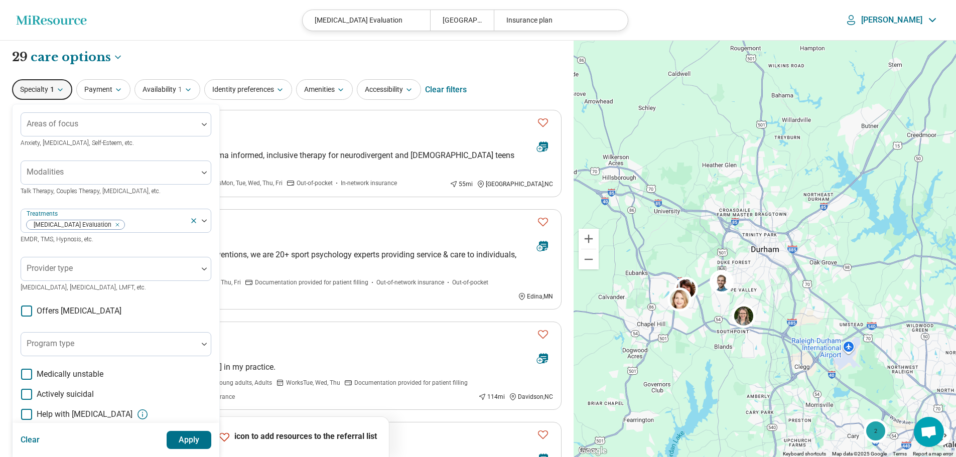
click at [174, 51] on div "**********" at bounding box center [286, 57] width 549 height 17
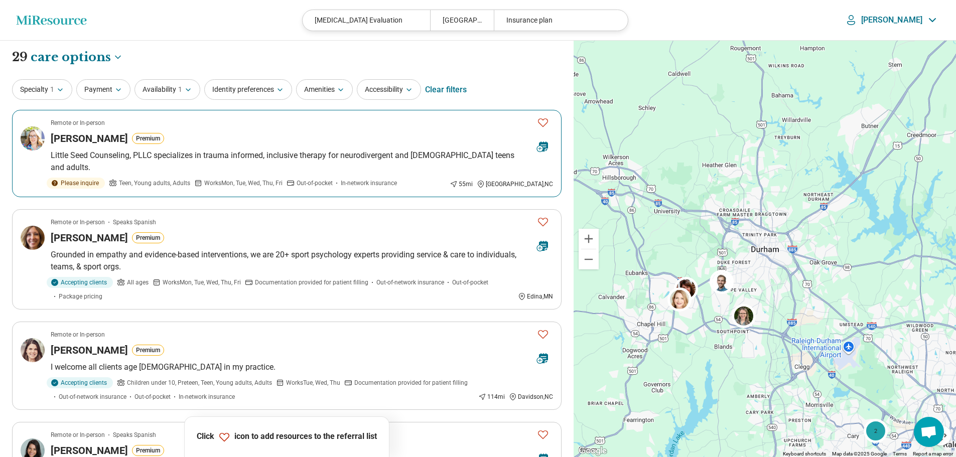
click at [545, 119] on icon "Favorite" at bounding box center [543, 122] width 12 height 12
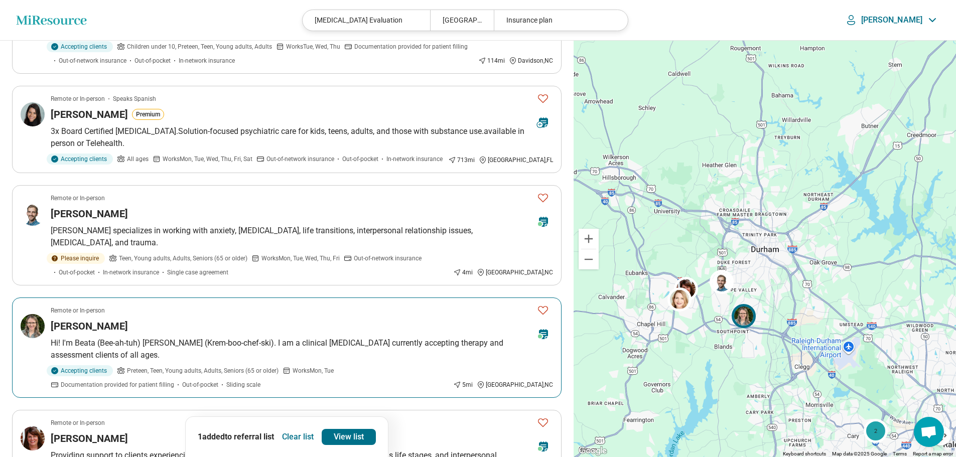
scroll to position [337, 0]
click at [544, 303] on icon "Favorite" at bounding box center [543, 309] width 12 height 12
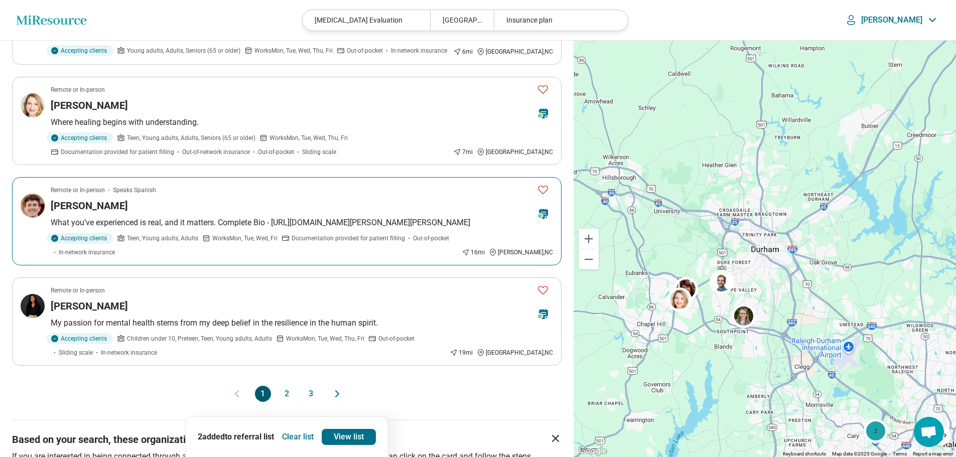
scroll to position [769, 0]
click at [286, 385] on button "2" at bounding box center [287, 393] width 16 height 16
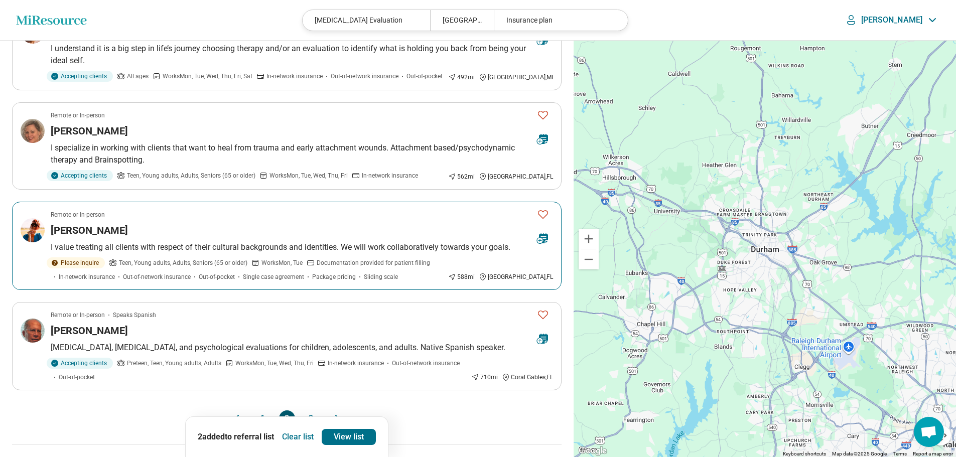
scroll to position [757, 0]
click at [310, 410] on button "3" at bounding box center [311, 418] width 16 height 16
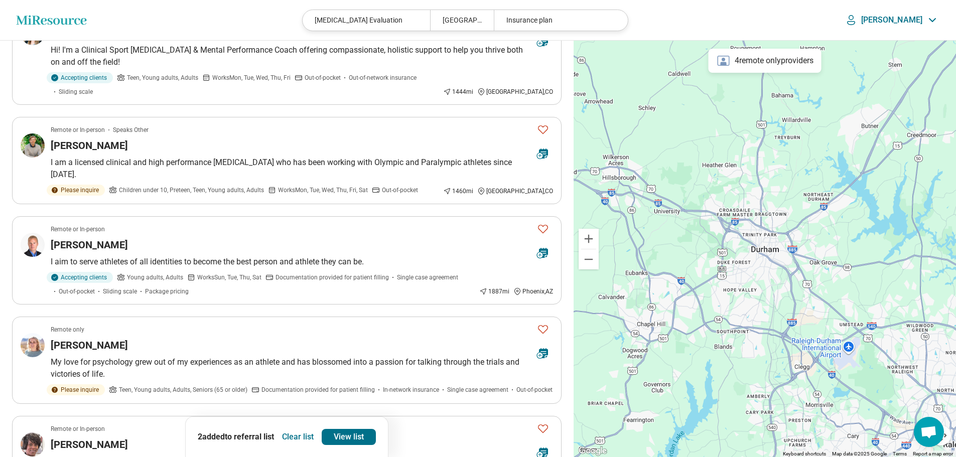
scroll to position [0, 0]
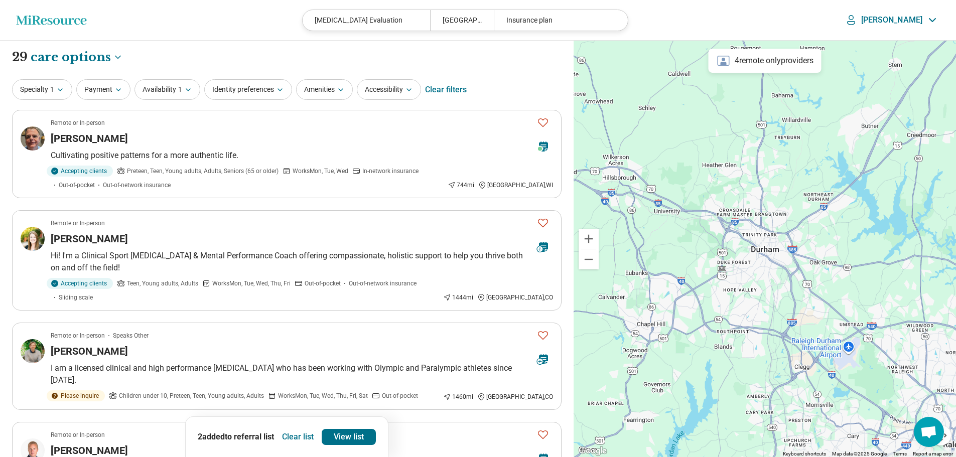
click at [306, 433] on button "Clear list" at bounding box center [298, 437] width 40 height 16
